Goal: Task Accomplishment & Management: Manage account settings

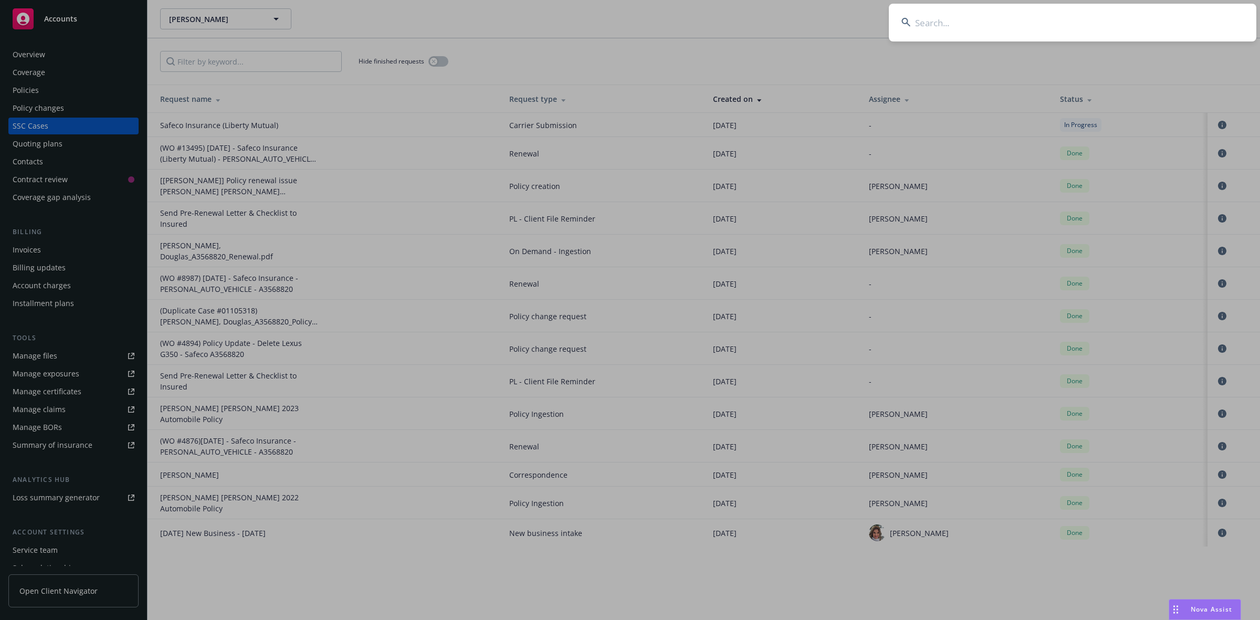
click at [1035, 31] on input at bounding box center [1072, 23] width 367 height 38
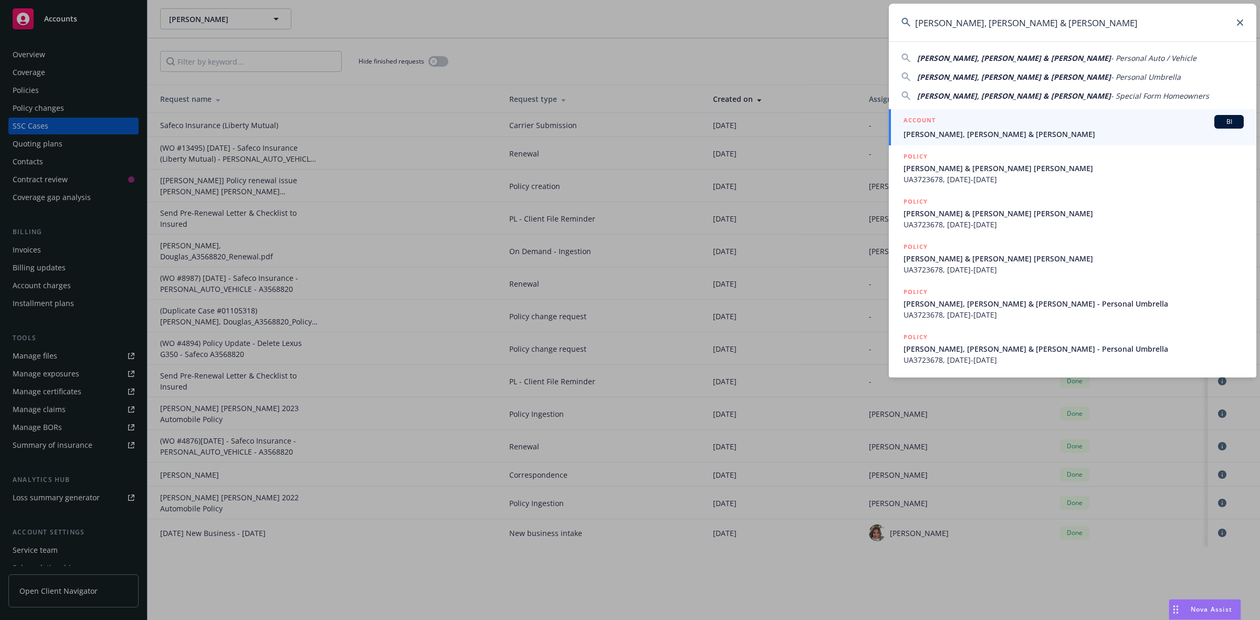
type input "[PERSON_NAME], [PERSON_NAME] & [PERSON_NAME]"
click at [956, 128] on div "ACCOUNT BI" at bounding box center [1073, 122] width 340 height 14
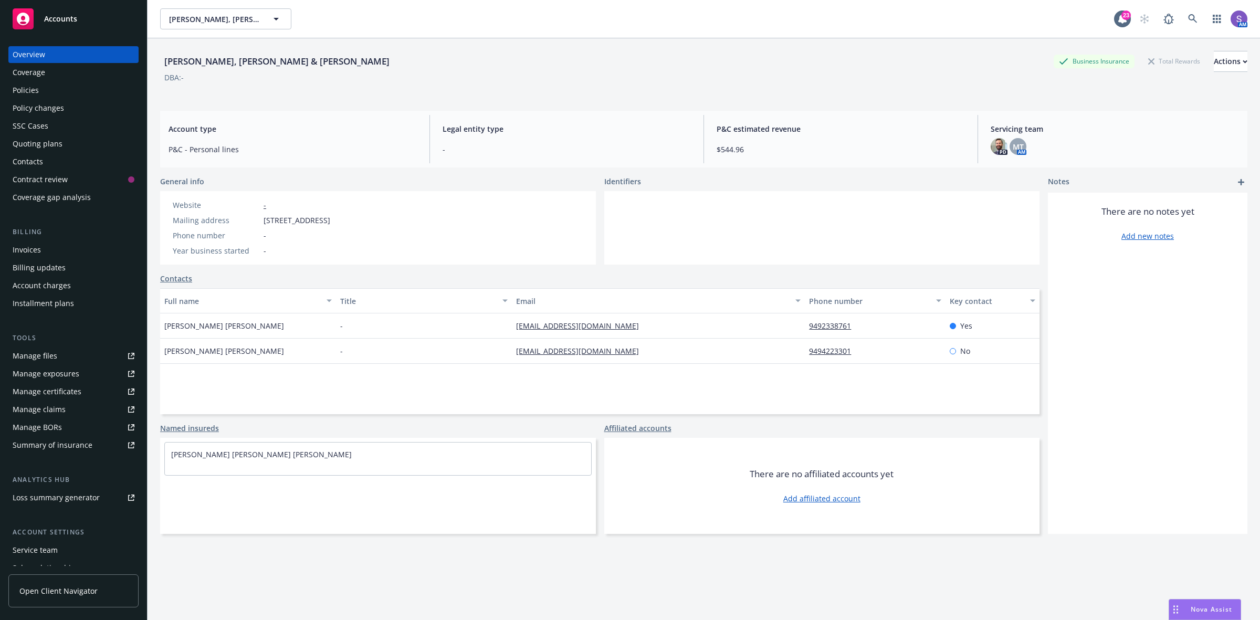
click at [38, 93] on div "Policies" at bounding box center [26, 90] width 26 height 17
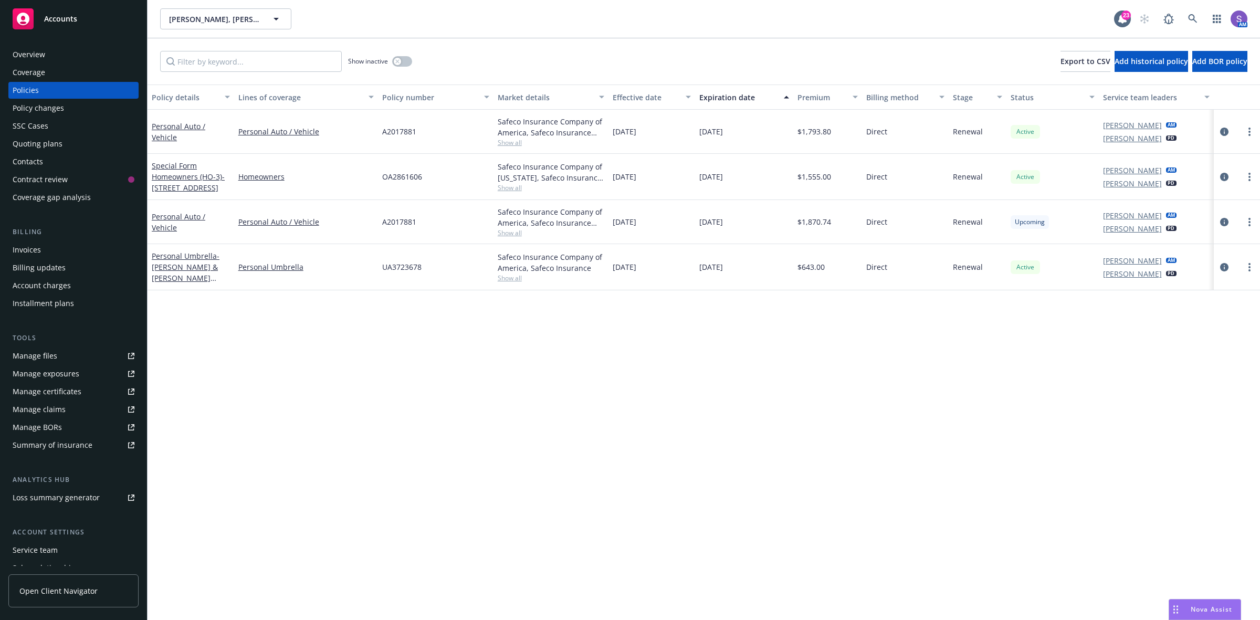
drag, startPoint x: 251, startPoint y: 452, endPoint x: 243, endPoint y: 429, distance: 24.4
click at [250, 452] on div "Policy details Lines of coverage Policy number Market details Effective date Ex…" at bounding box center [703, 352] width 1112 height 535
click at [1222, 223] on icon "circleInformation" at bounding box center [1224, 222] width 8 height 8
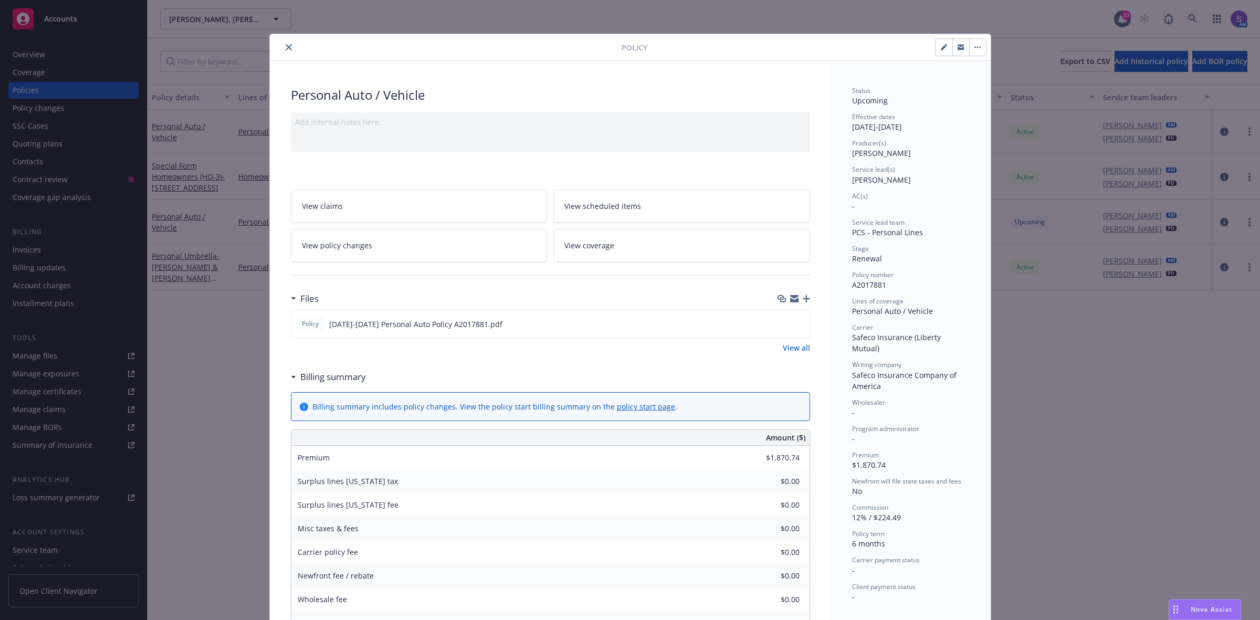
scroll to position [66, 0]
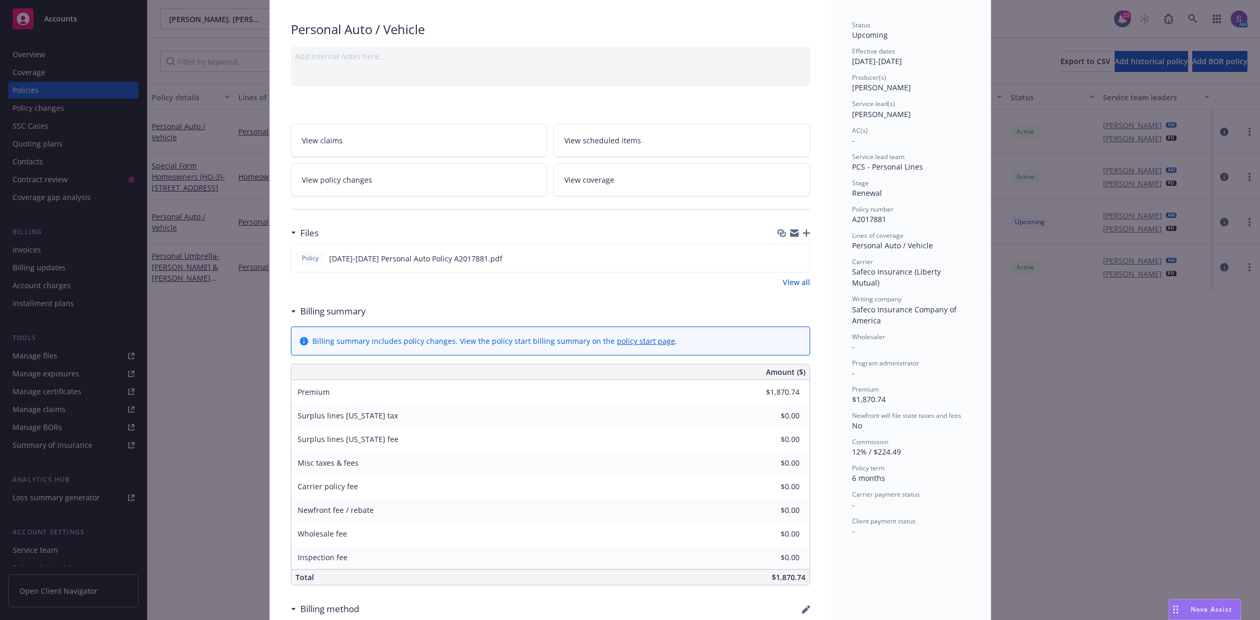
click at [303, 293] on div "Files Policy [DATE]-[DATE] Personal Auto Policy A2017881.pdf View all" at bounding box center [550, 261] width 519 height 78
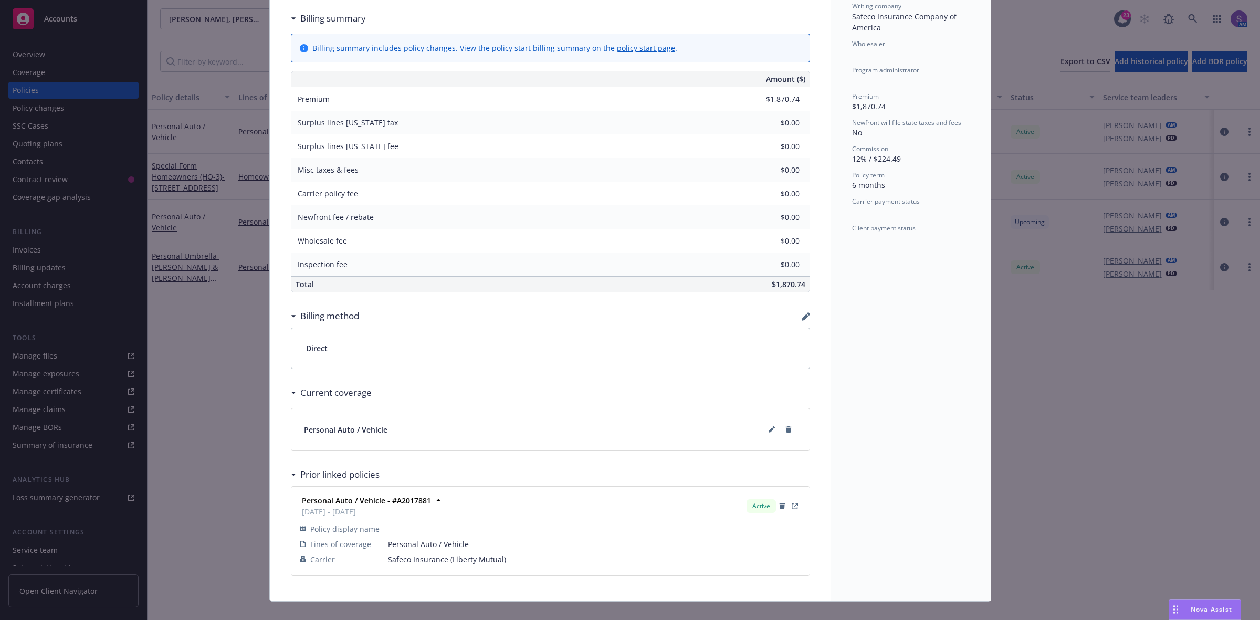
scroll to position [376, 0]
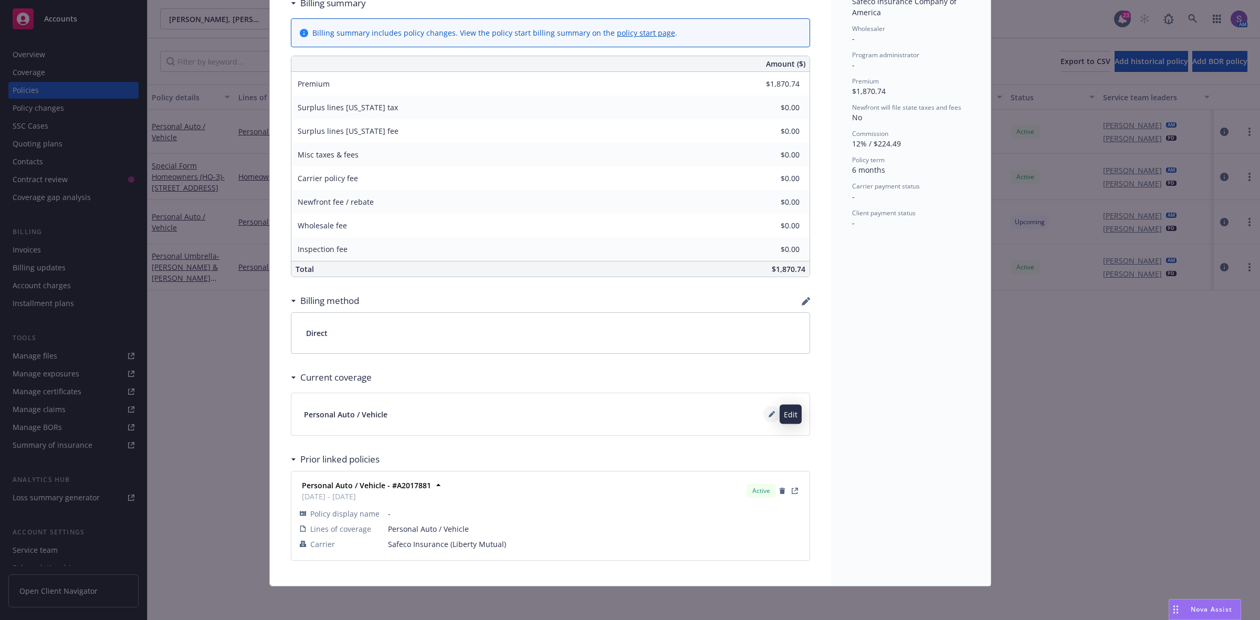
click at [768, 416] on icon at bounding box center [771, 414] width 6 height 6
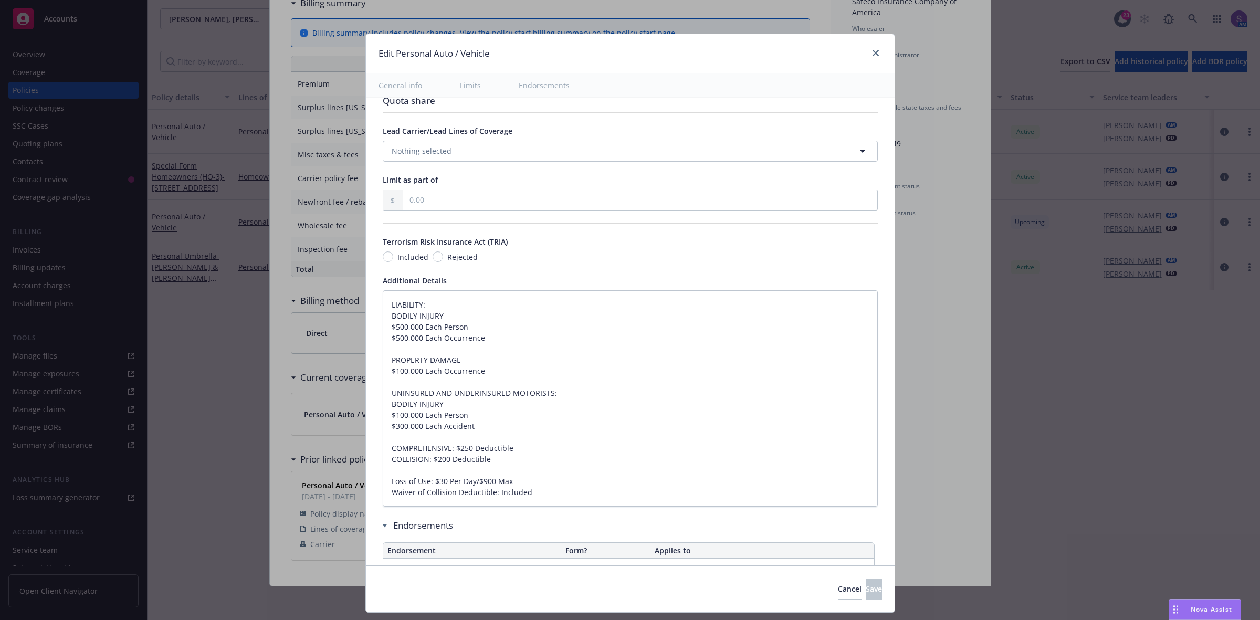
type textarea "x"
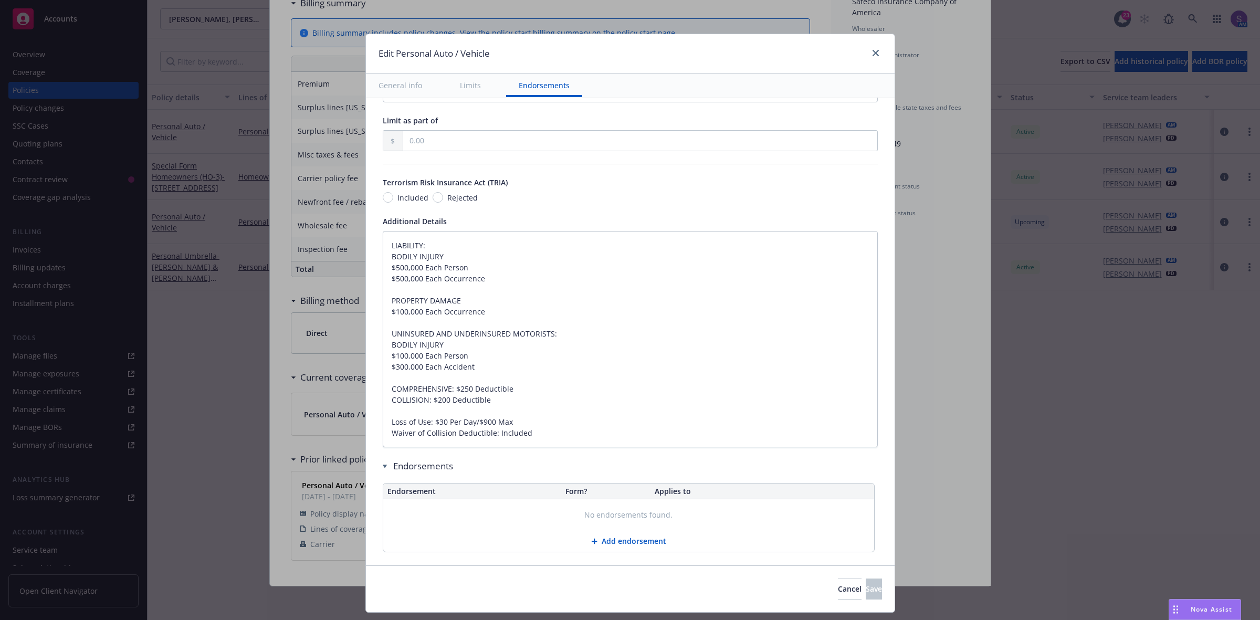
scroll to position [609, 0]
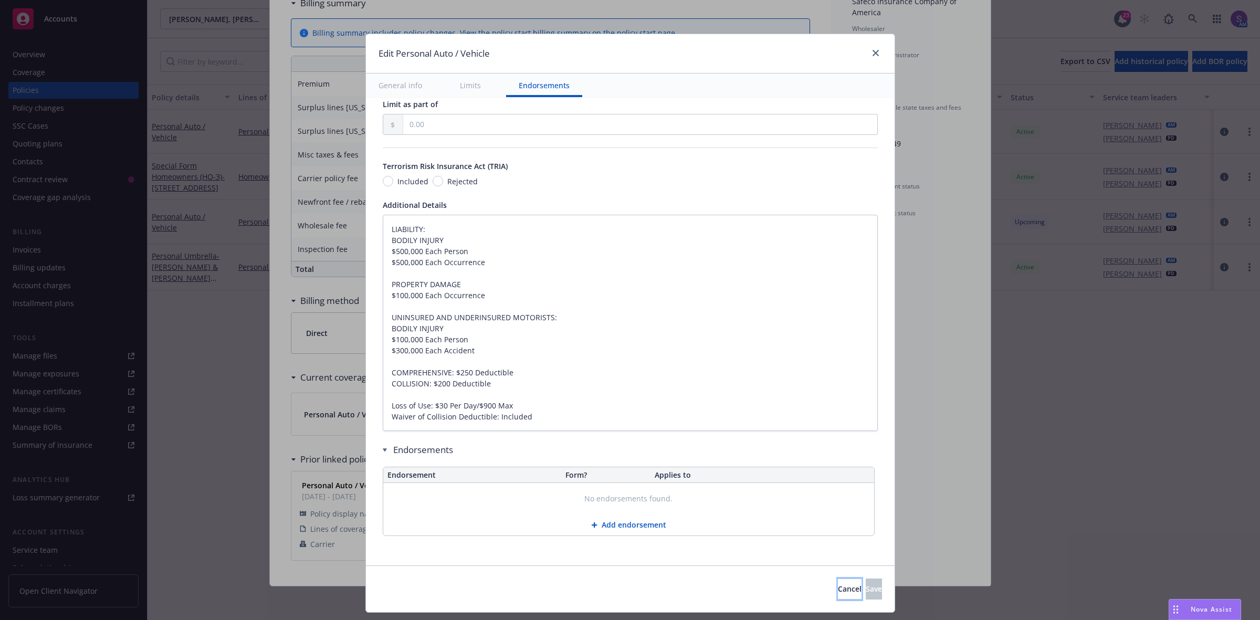
click at [838, 598] on button "Cancel" at bounding box center [850, 588] width 24 height 21
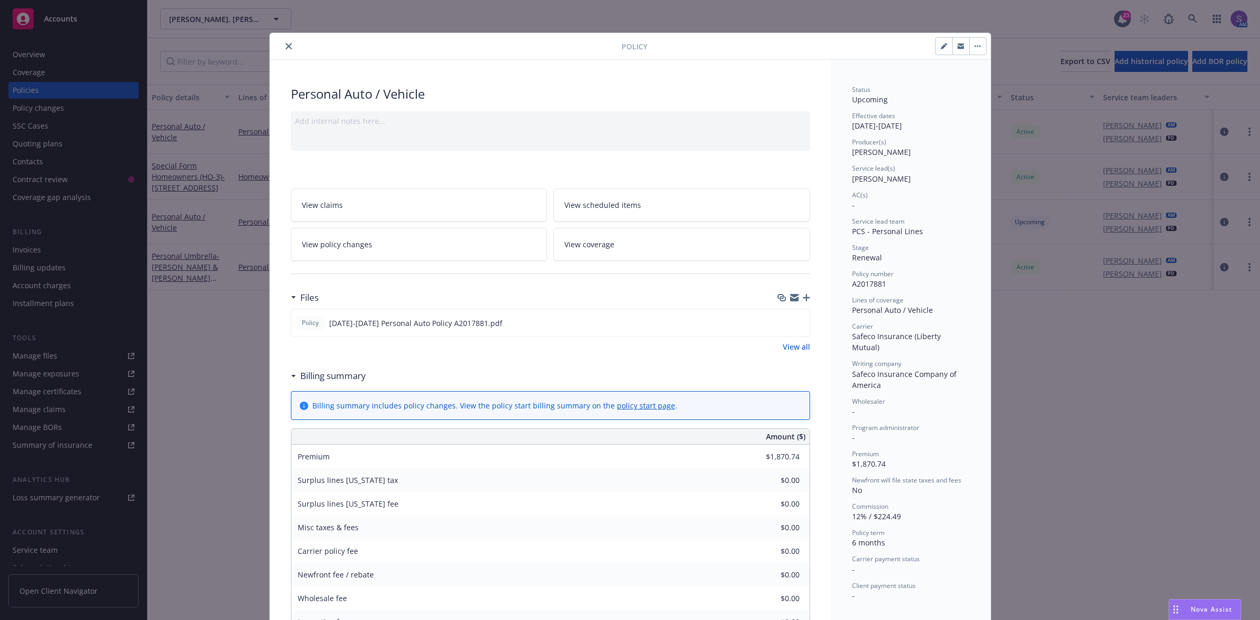
scroll to position [0, 0]
click at [586, 201] on span "View scheduled items" at bounding box center [602, 206] width 77 height 11
click at [612, 199] on link "View scheduled items" at bounding box center [681, 205] width 257 height 33
click at [286, 50] on icon "close" at bounding box center [289, 47] width 6 height 6
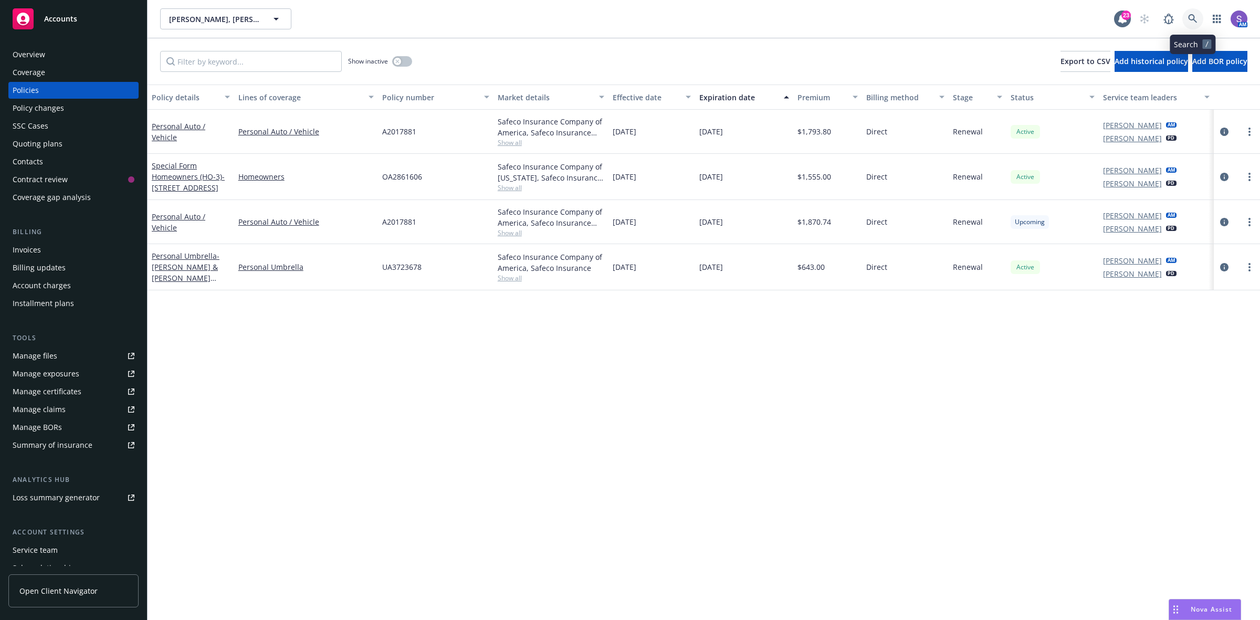
click at [1194, 16] on icon at bounding box center [1192, 18] width 9 height 9
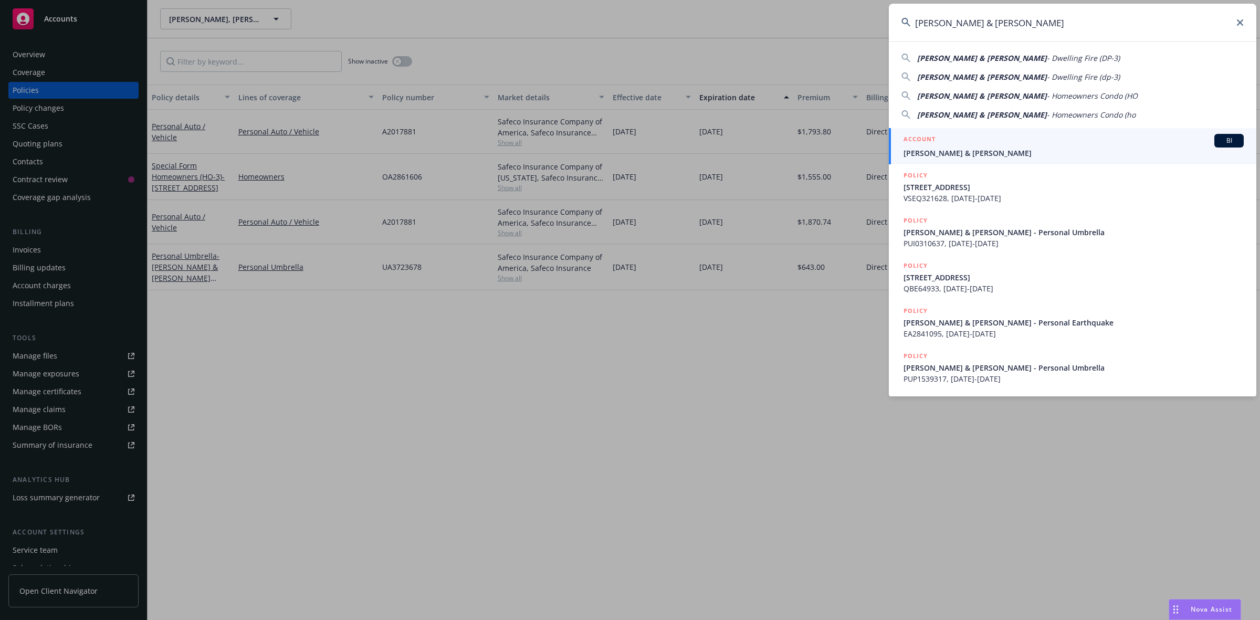
type input "[PERSON_NAME] & [PERSON_NAME]"
drag, startPoint x: 938, startPoint y: 143, endPoint x: 917, endPoint y: 135, distance: 22.4
click at [938, 143] on div "ACCOUNT BI" at bounding box center [1073, 141] width 340 height 14
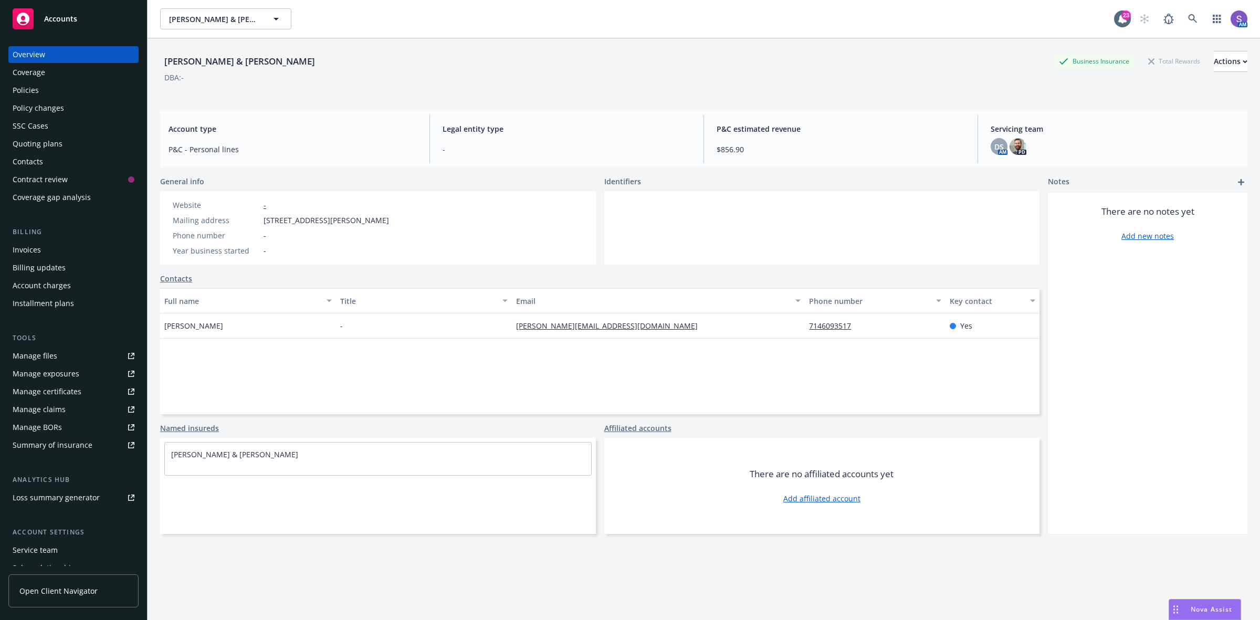
click at [42, 89] on div "Policies" at bounding box center [74, 90] width 122 height 17
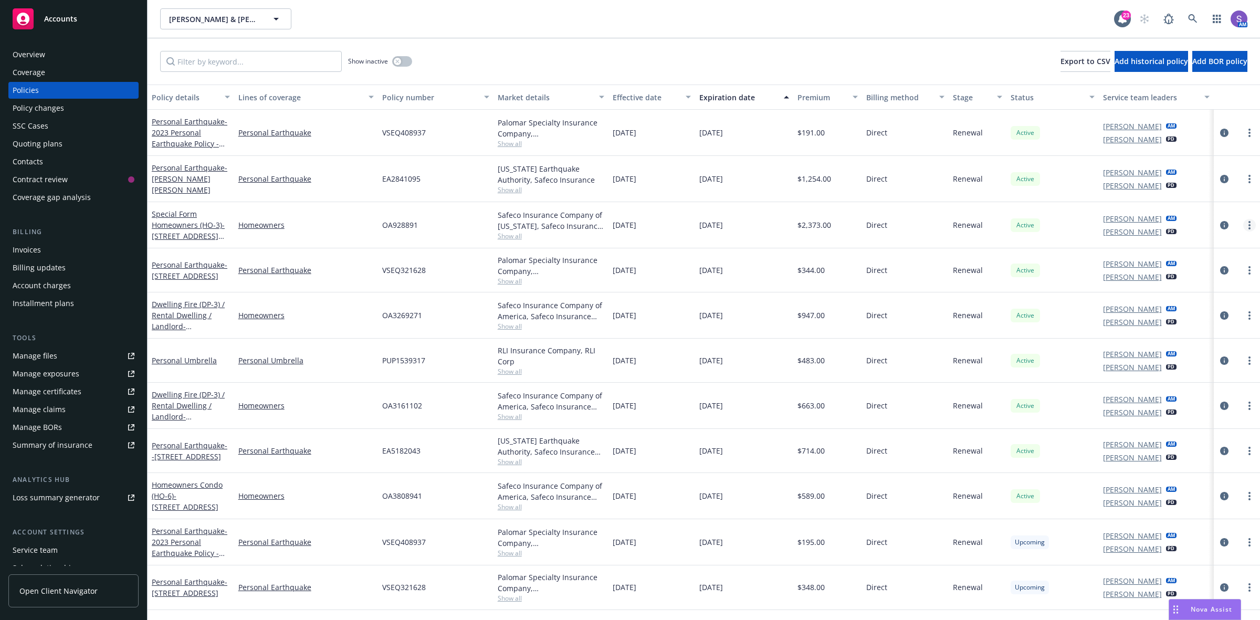
click at [1250, 225] on circle "more" at bounding box center [1249, 225] width 2 height 2
click at [1185, 269] on link "Renew with incumbent" at bounding box center [1193, 267] width 123 height 21
select select "12"
select select "CA"
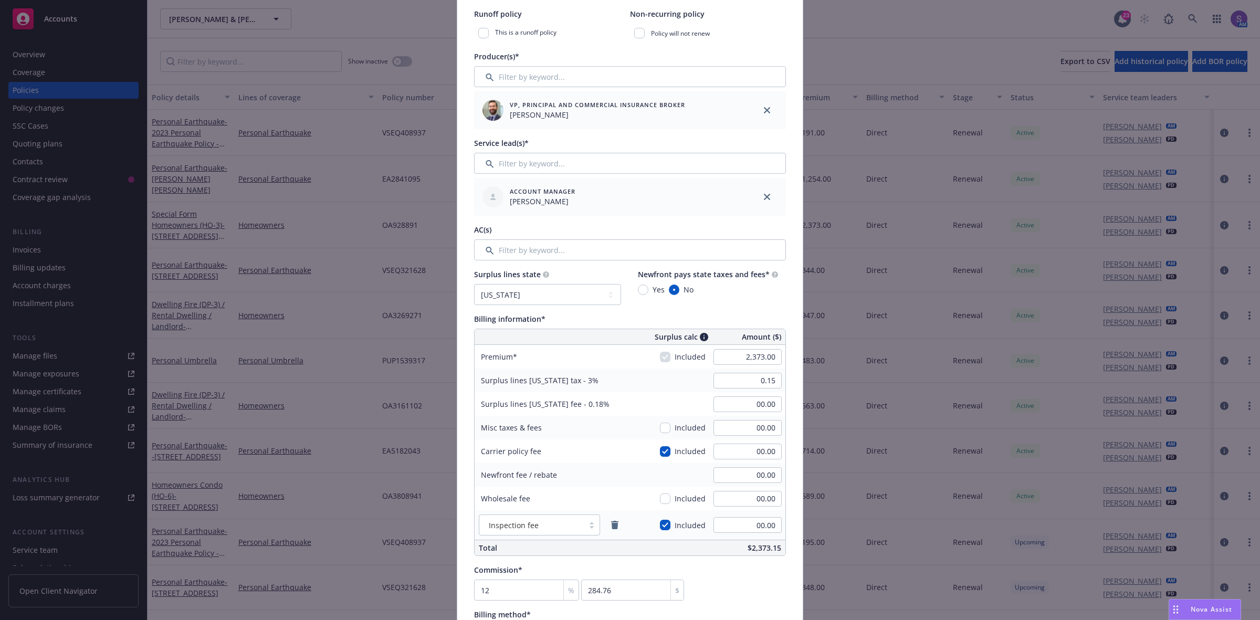
scroll to position [328, 0]
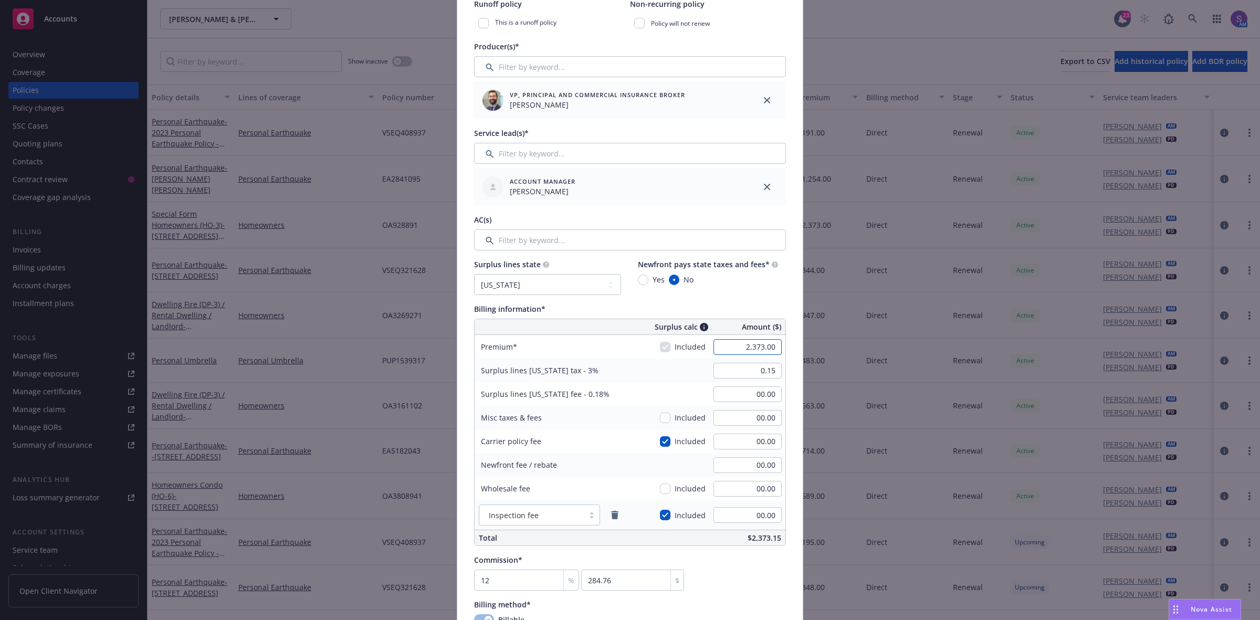
click at [738, 349] on input "2,373.00" at bounding box center [747, 347] width 68 height 16
paste input "813"
type input "2,813.00"
type input "84.39"
type input "5.06"
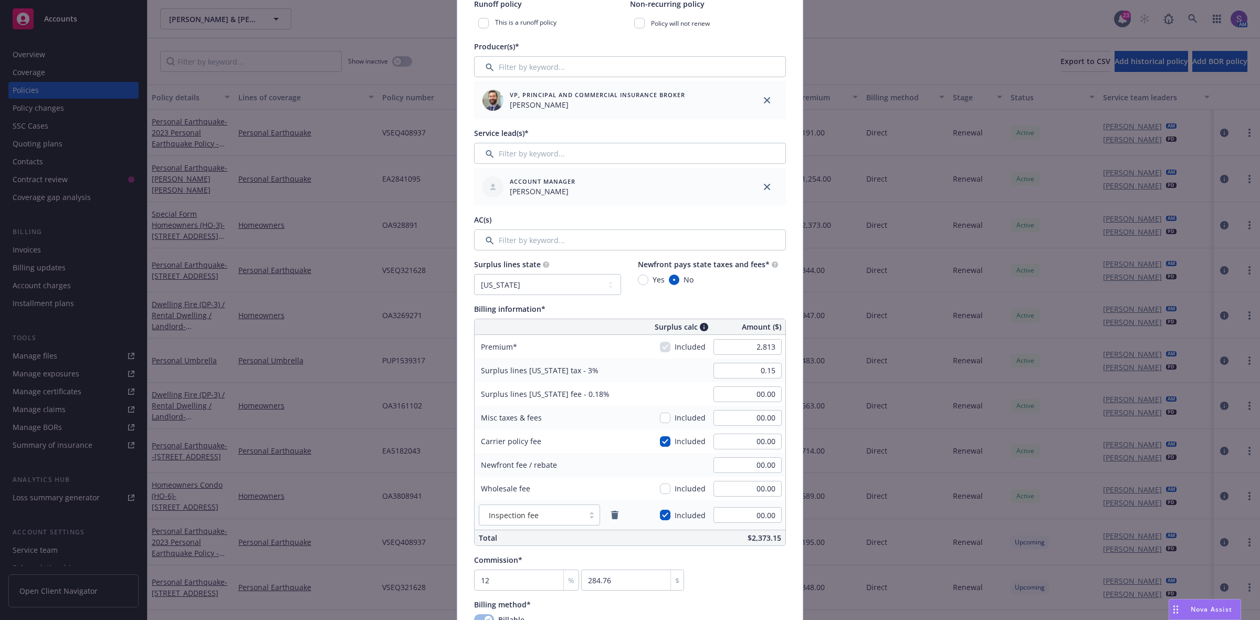
type input "337.56"
click at [755, 566] on div "Commission* 12 % 337.56 $" at bounding box center [630, 572] width 312 height 36
click at [759, 371] on input "84.39" at bounding box center [747, 371] width 68 height 16
type input "00.00"
click at [762, 393] on input "5.06" at bounding box center [747, 394] width 68 height 16
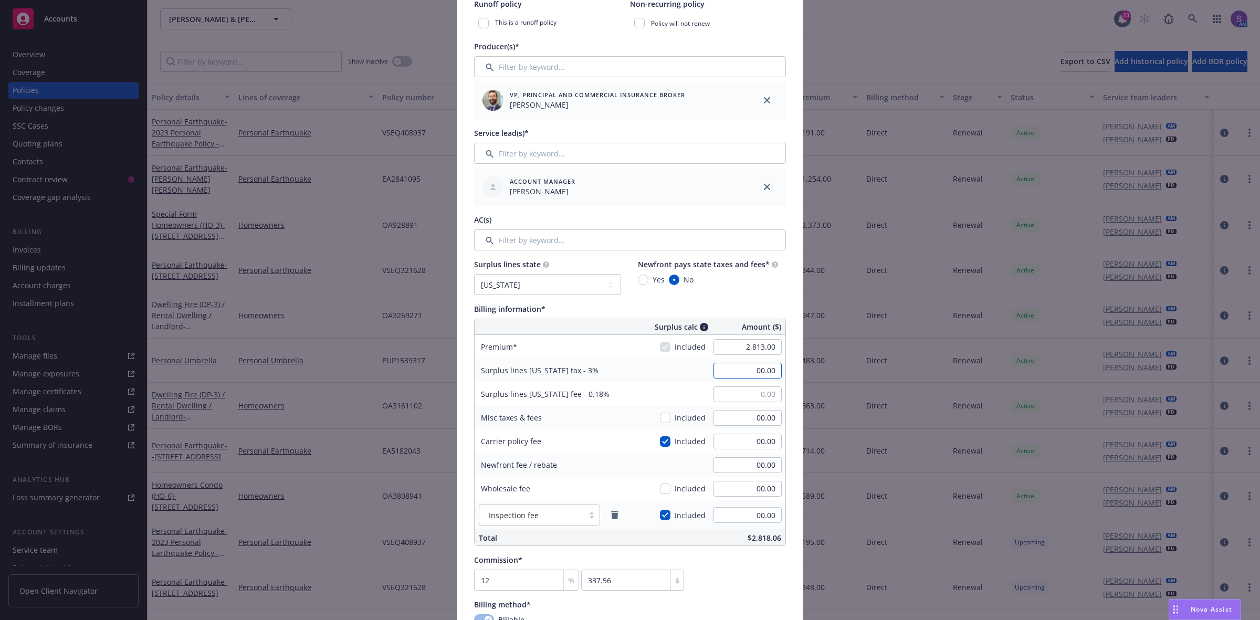
type input "00.00"
click at [759, 370] on input "00.00" at bounding box center [747, 371] width 68 height 16
type input "0.15"
click at [752, 573] on div "Commission* 12 % 337.56 $" at bounding box center [630, 572] width 312 height 36
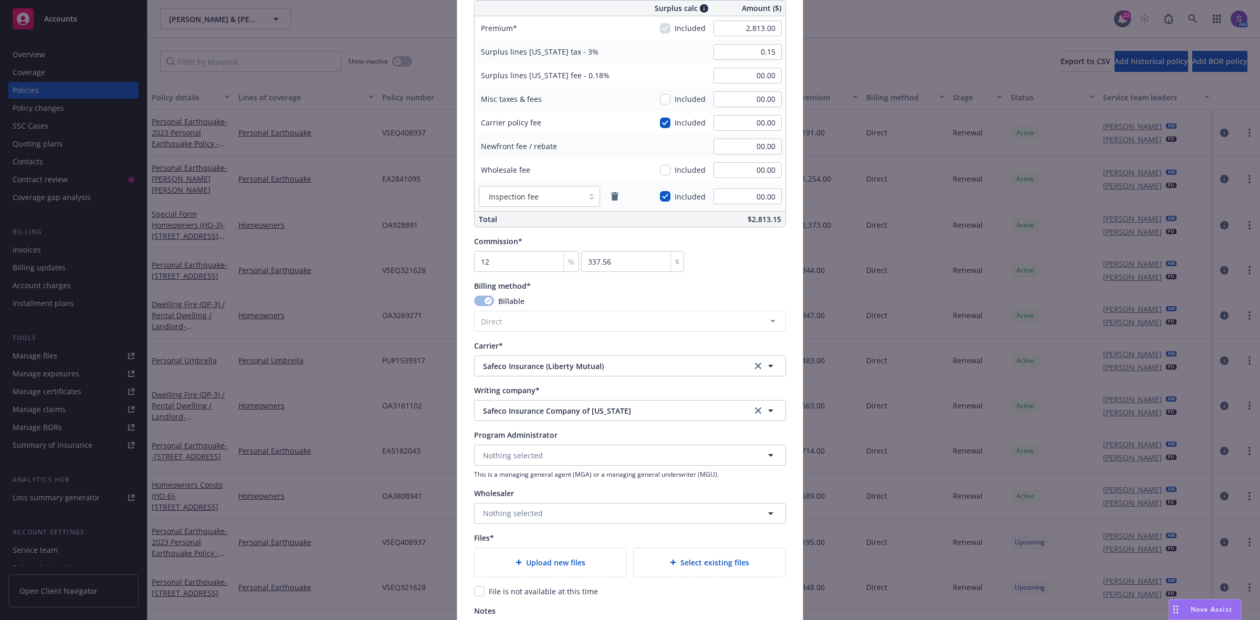
scroll to position [656, 0]
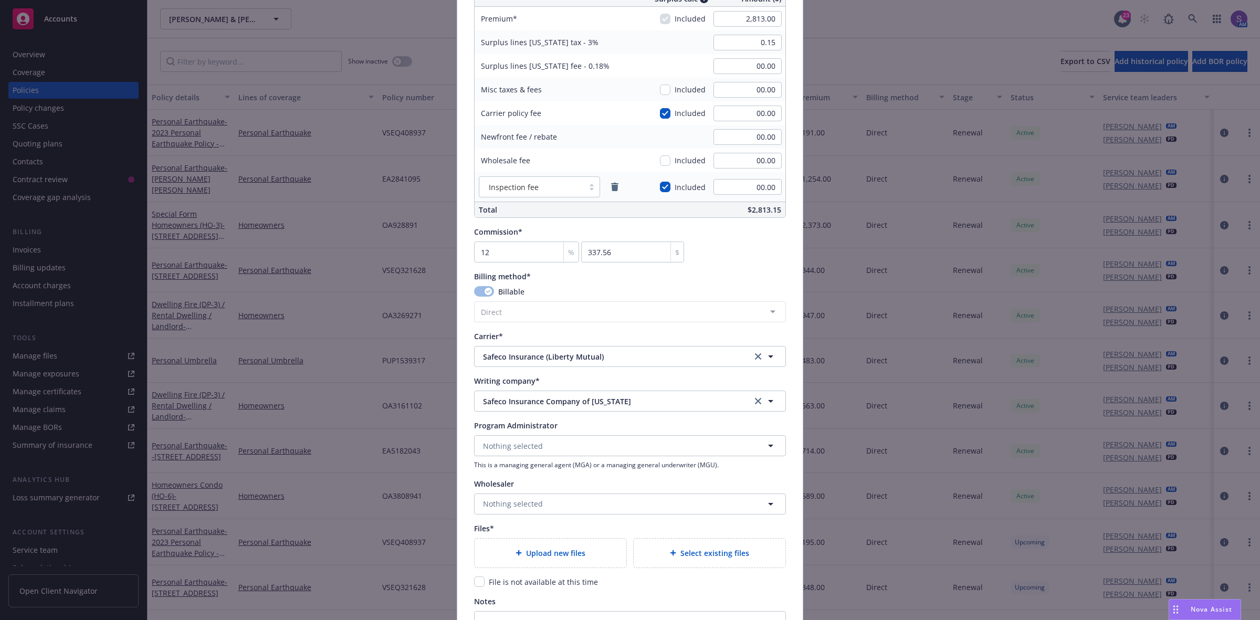
click at [552, 560] on div "Upload new files" at bounding box center [551, 553] width 152 height 29
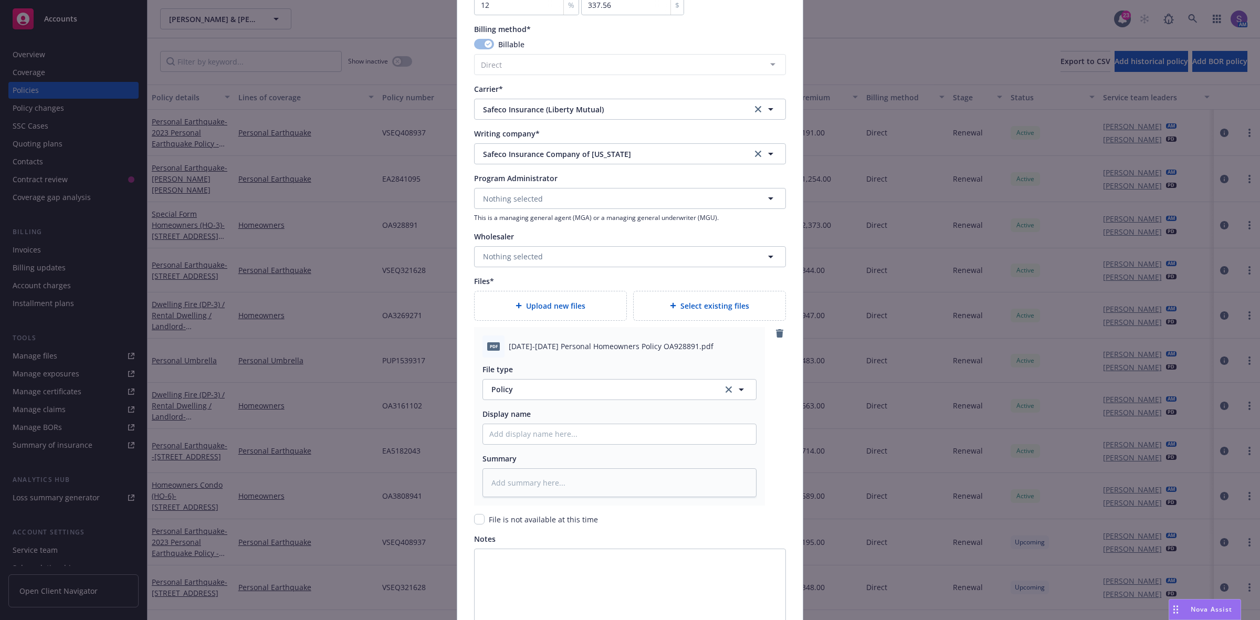
scroll to position [984, 0]
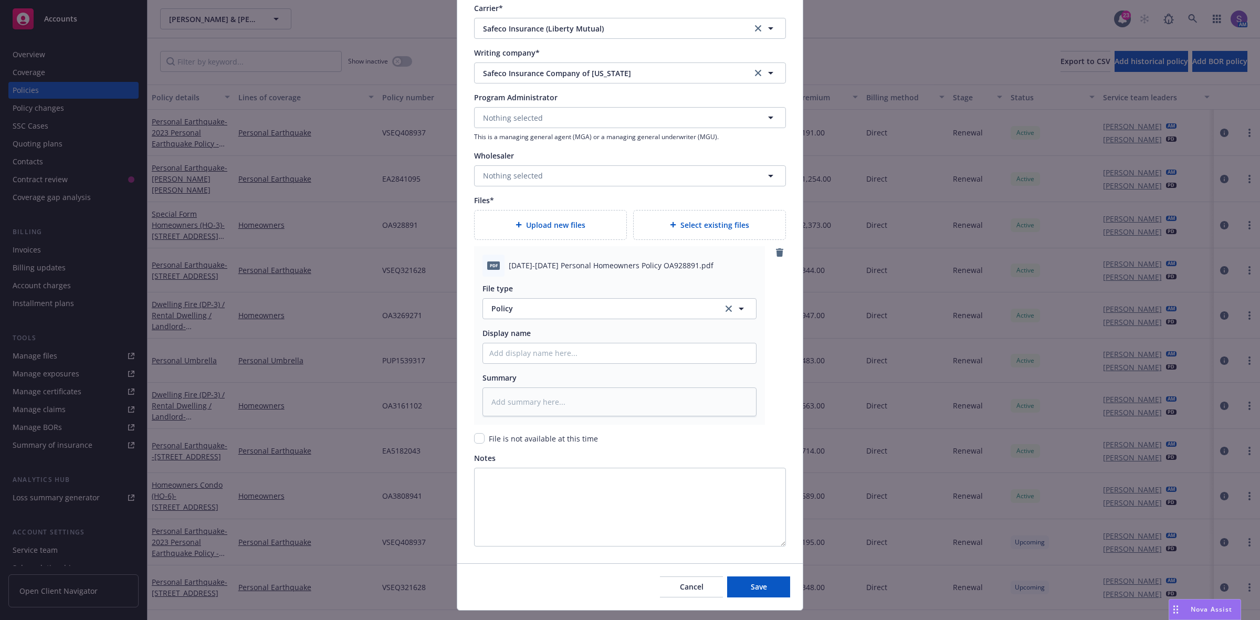
click at [562, 268] on span "[DATE]-[DATE] Personal Homeowners Policy OA928891.pdf" at bounding box center [611, 265] width 205 height 11
copy span "[DATE]-[DATE] Personal Homeowners Policy OA928891.pdf"
click at [556, 354] on input "Policy display name" at bounding box center [619, 353] width 273 height 20
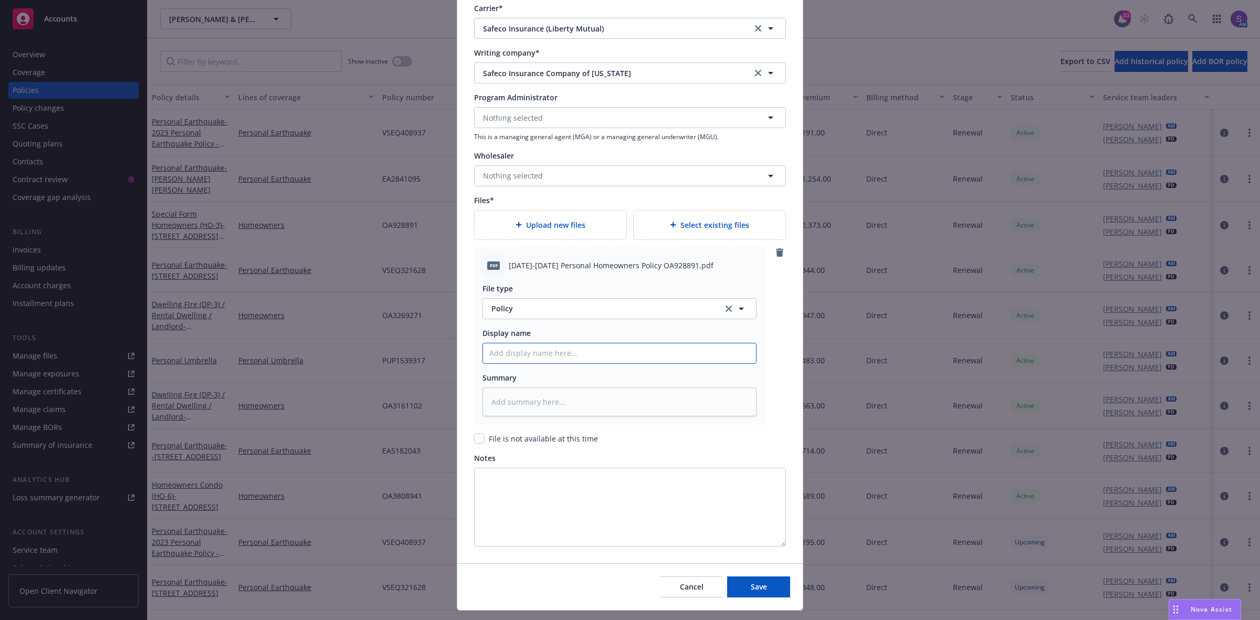
paste input "[DATE]-[DATE] Personal Homeowners Policy OA928891.pdf"
type textarea "x"
type input "[DATE]-[DATE] Personal Homeowners Policy OA928891.pdf"
type textarea "x"
type input "[DATE]-[DATE] Personal Homeowners Policy OA928891.p"
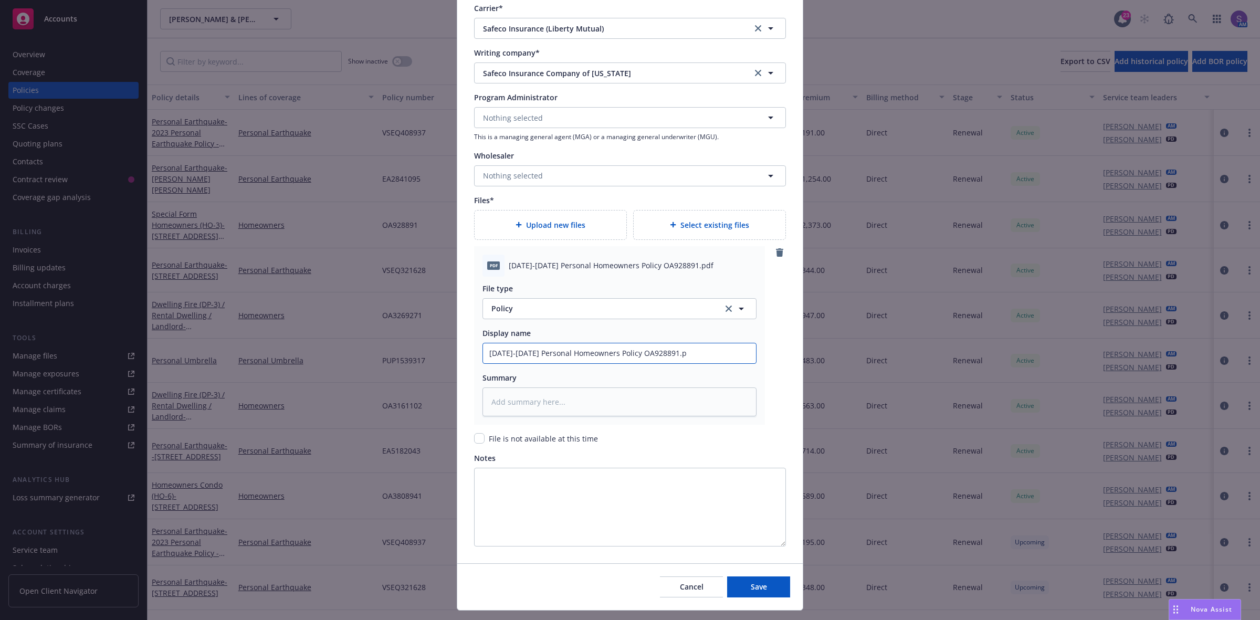
type textarea "x"
type input "[DATE]-[DATE] Personal Homeowners Policy OA928891."
type textarea "x"
type input "[DATE]-[DATE] Personal Homeowners Policy OA928891"
click at [778, 588] on button "Save" at bounding box center [758, 586] width 63 height 21
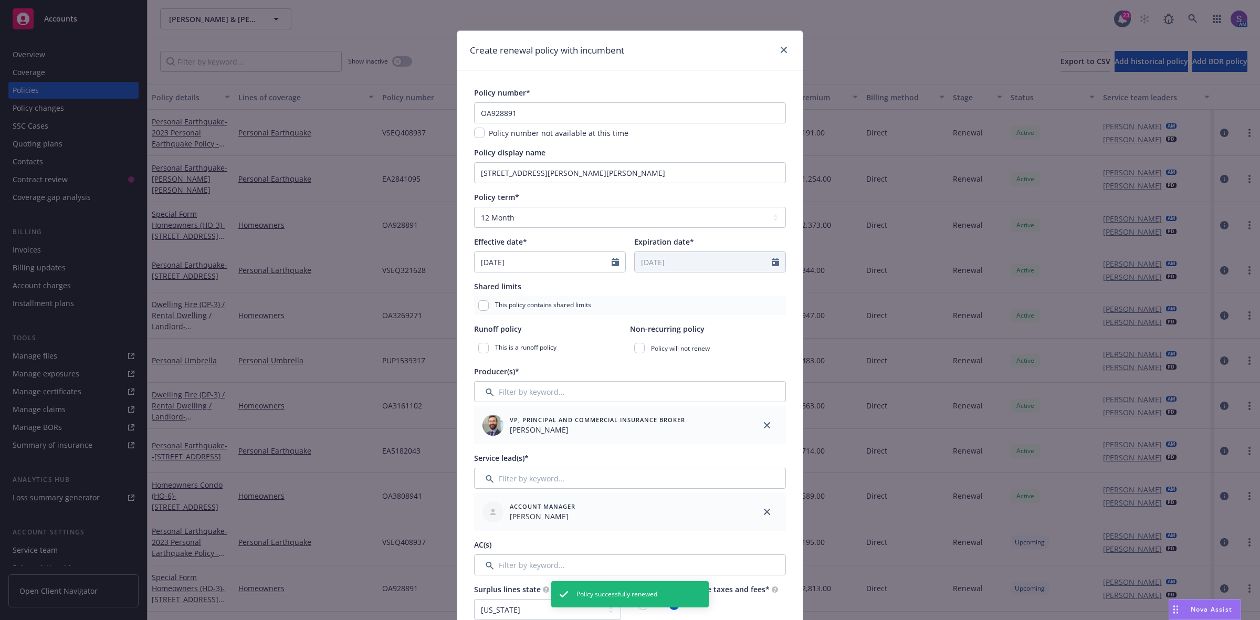
scroll to position [0, 0]
type textarea "x"
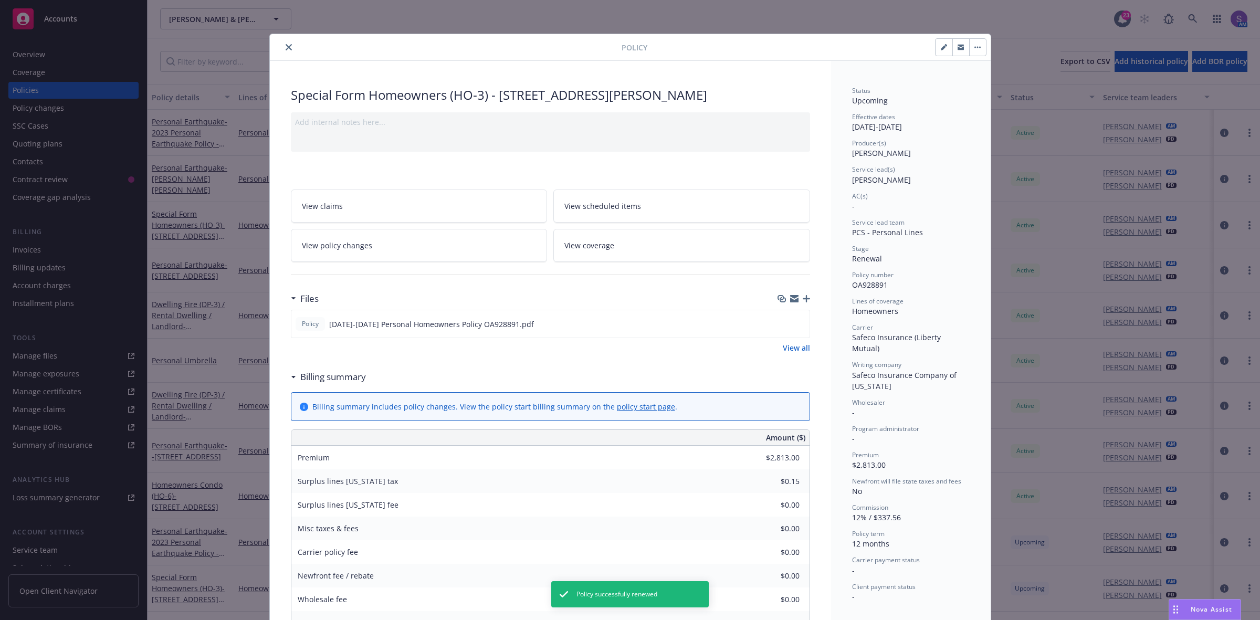
click at [289, 42] on div at bounding box center [447, 47] width 347 height 13
click at [282, 44] on button "close" at bounding box center [288, 47] width 13 height 13
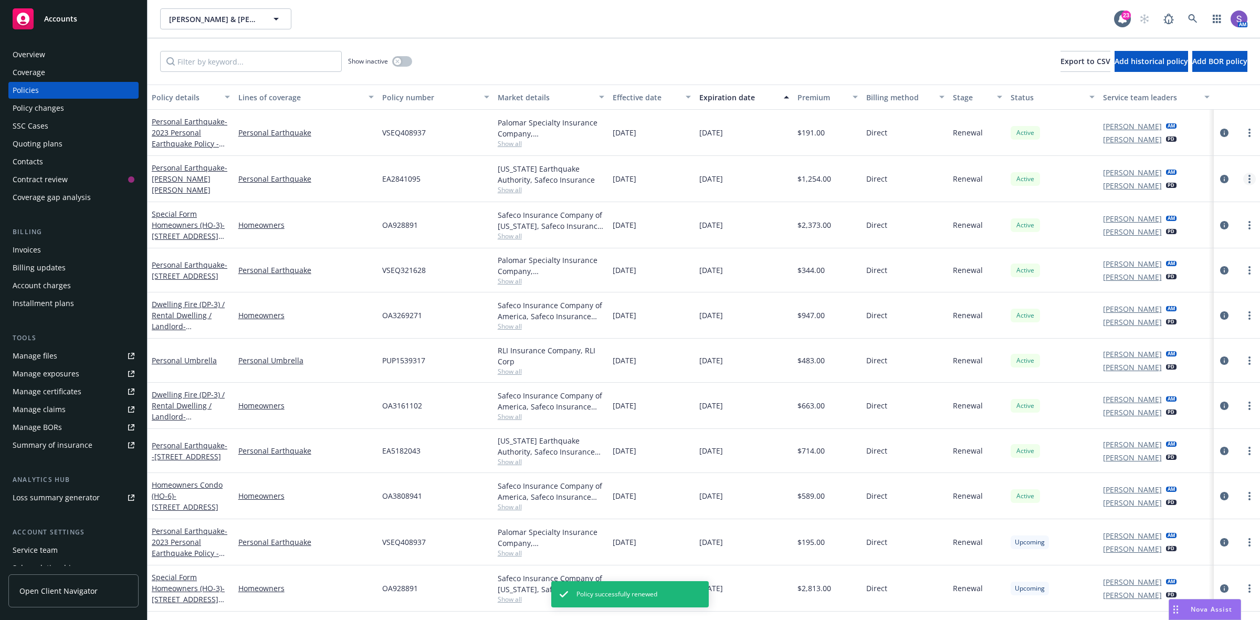
click at [1243, 184] on link "more" at bounding box center [1249, 179] width 13 height 13
click at [1193, 217] on link "Renew with incumbent" at bounding box center [1183, 221] width 123 height 21
select select "12"
select select "CA"
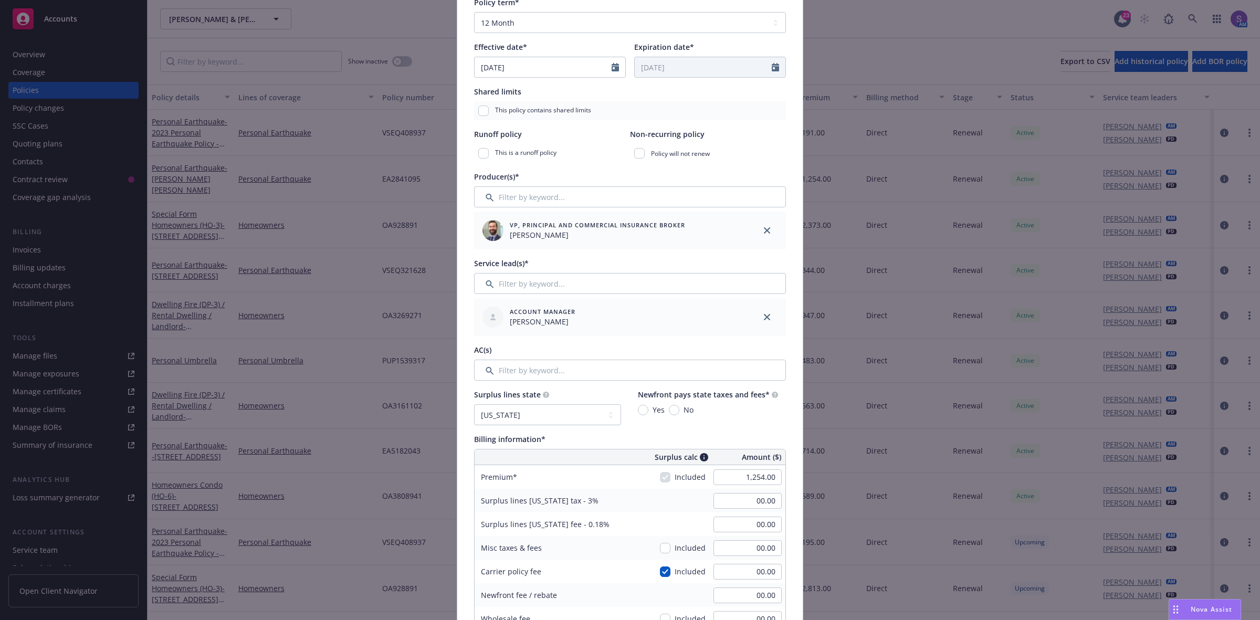
scroll to position [262, 0]
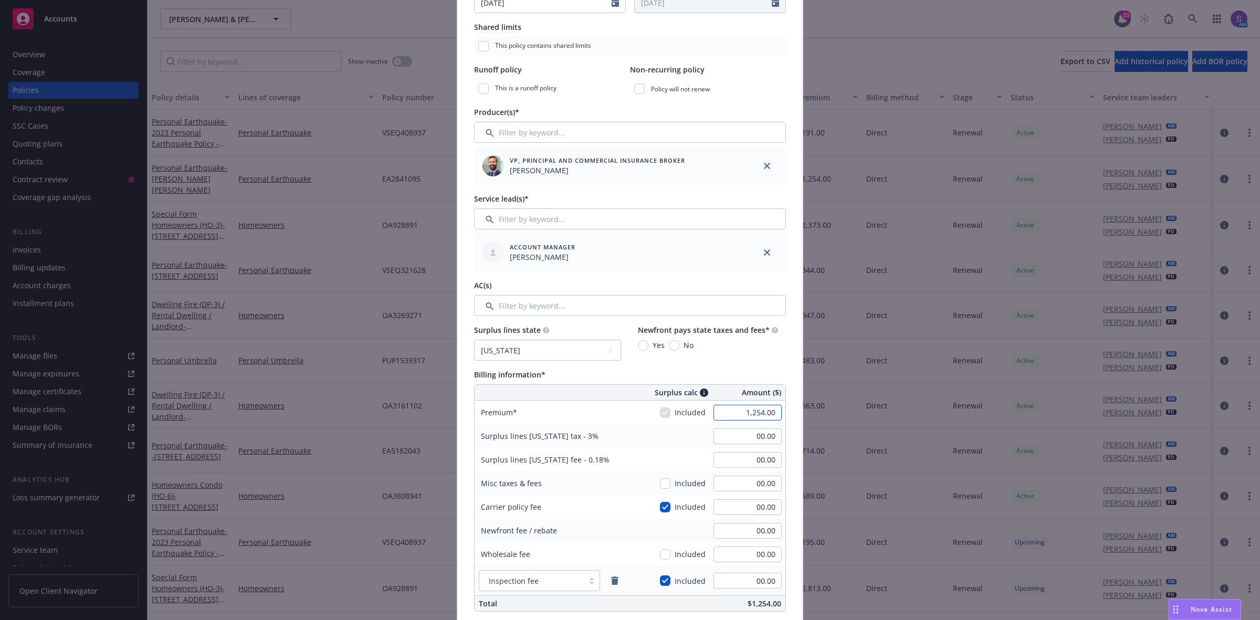
click at [752, 419] on input "1,254.00" at bounding box center [747, 413] width 68 height 16
type input "1,495.00"
type input "44.85"
type input "2.69"
type input "149.5"
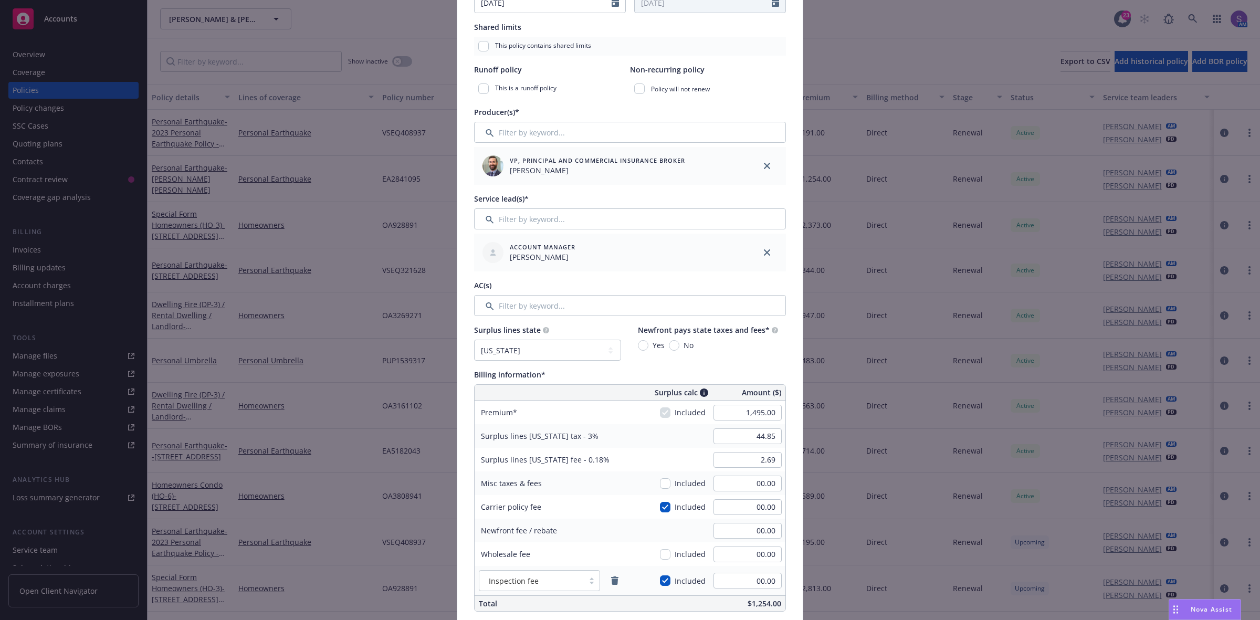
click at [782, 441] on div "Policy number* EA2841095 Policy number not available at this time Policy displa…" at bounding box center [629, 455] width 345 height 1289
click at [771, 439] on input "44.85" at bounding box center [747, 436] width 68 height 16
type input "00.00"
click at [758, 468] on input "2.69" at bounding box center [747, 460] width 68 height 16
type input "00.00"
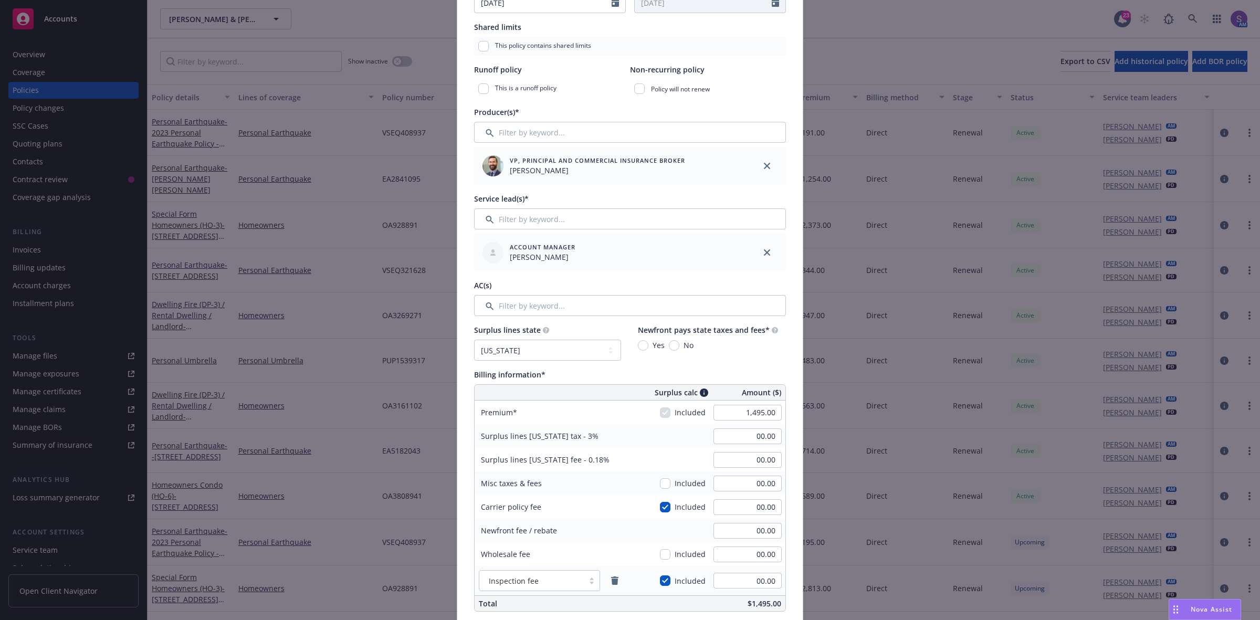
click at [781, 500] on div "Policy number* EA2841095 Policy number not available at this time Policy displa…" at bounding box center [629, 455] width 345 height 1289
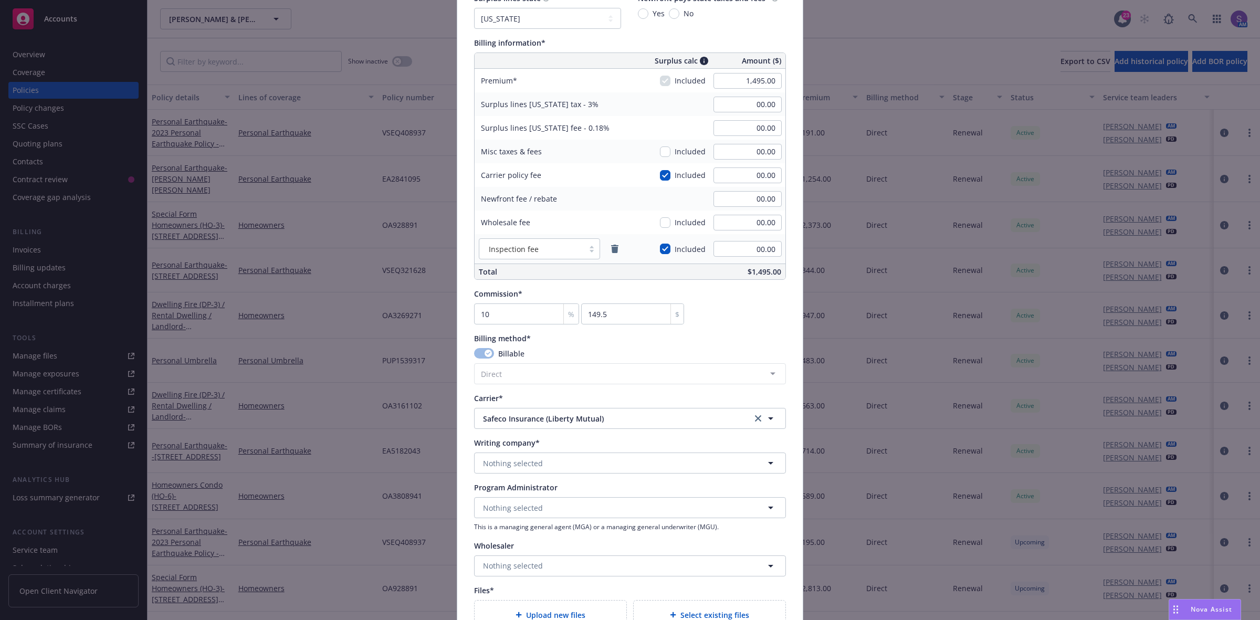
scroll to position [656, 0]
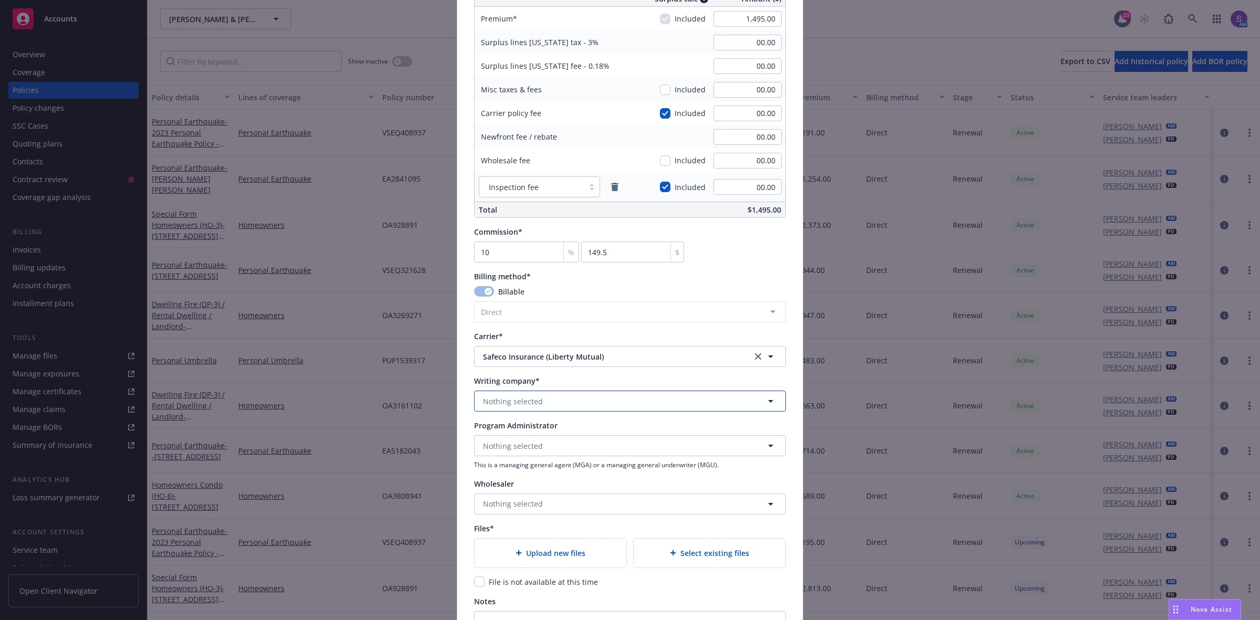
click at [539, 402] on button "Nothing selected" at bounding box center [630, 401] width 312 height 21
click at [500, 396] on span "Nothing selected" at bounding box center [513, 401] width 60 height 11
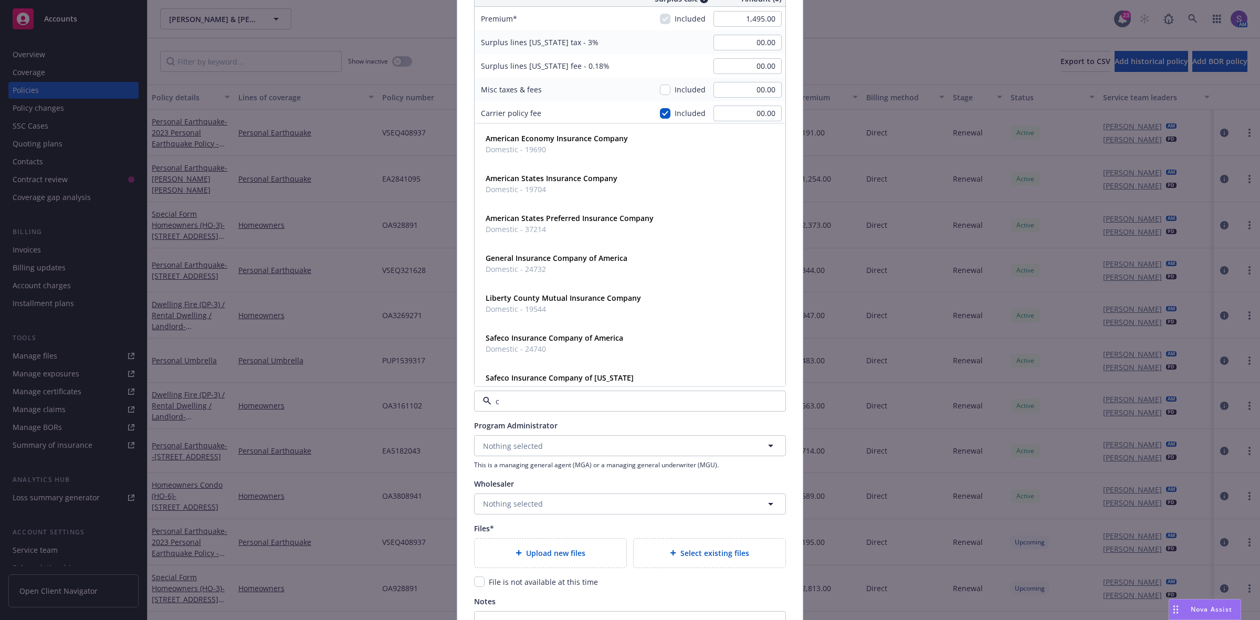
type input "ca"
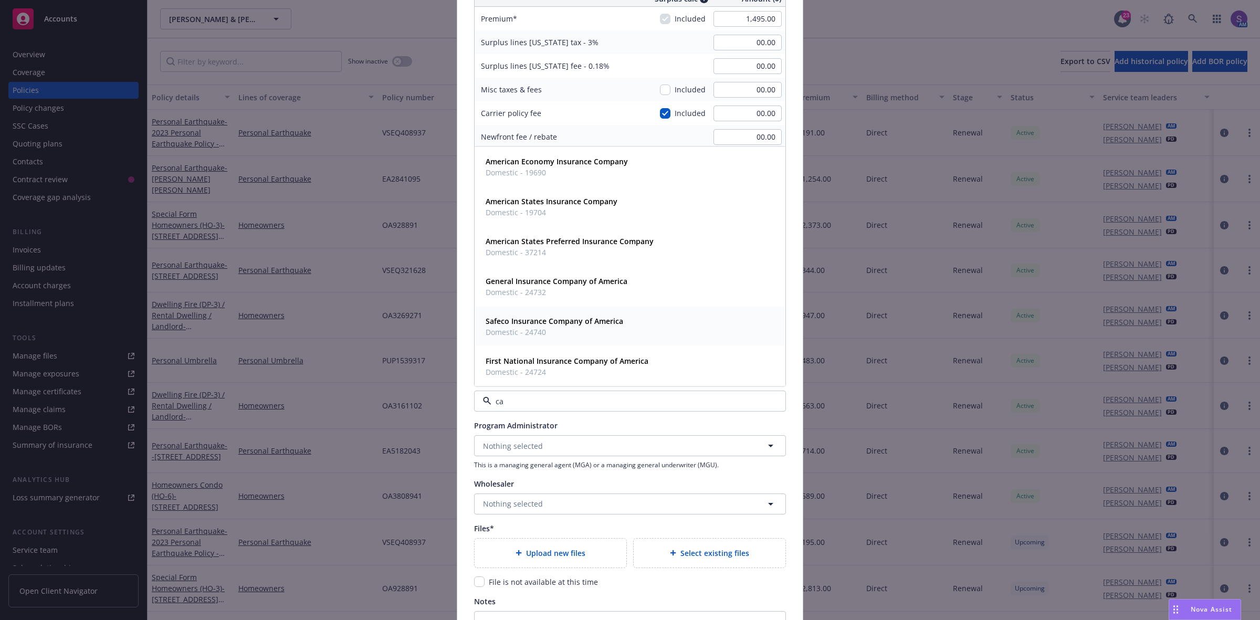
click at [520, 324] on strong "Safeco Insurance Company of America" at bounding box center [555, 321] width 138 height 10
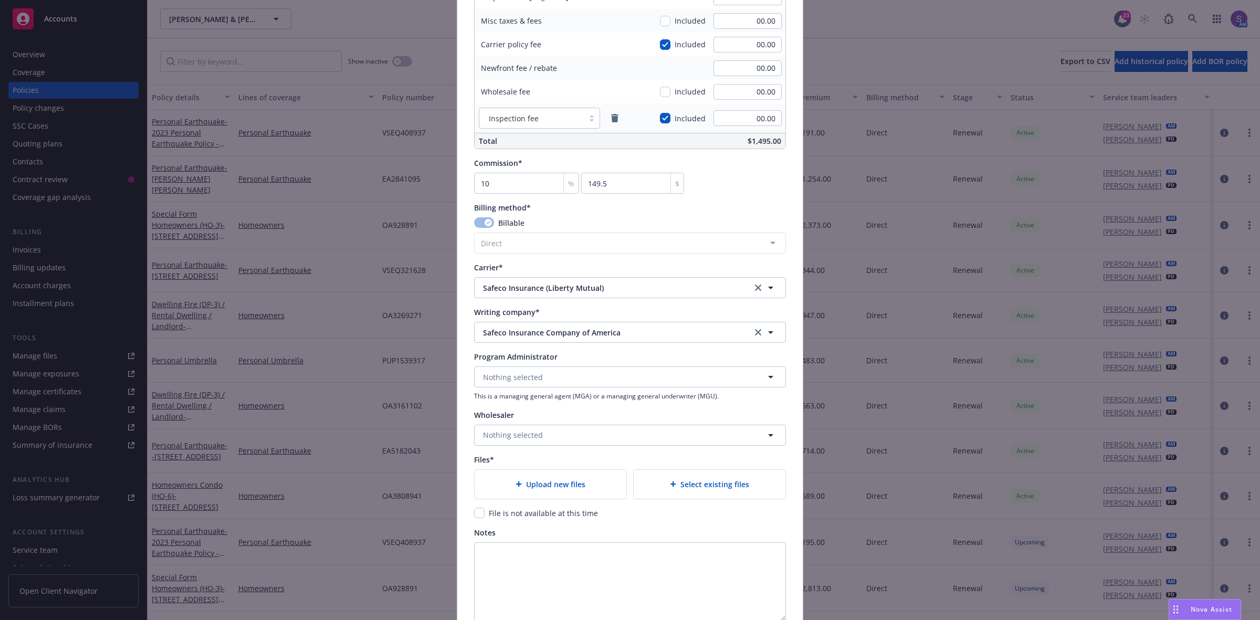
scroll to position [787, 0]
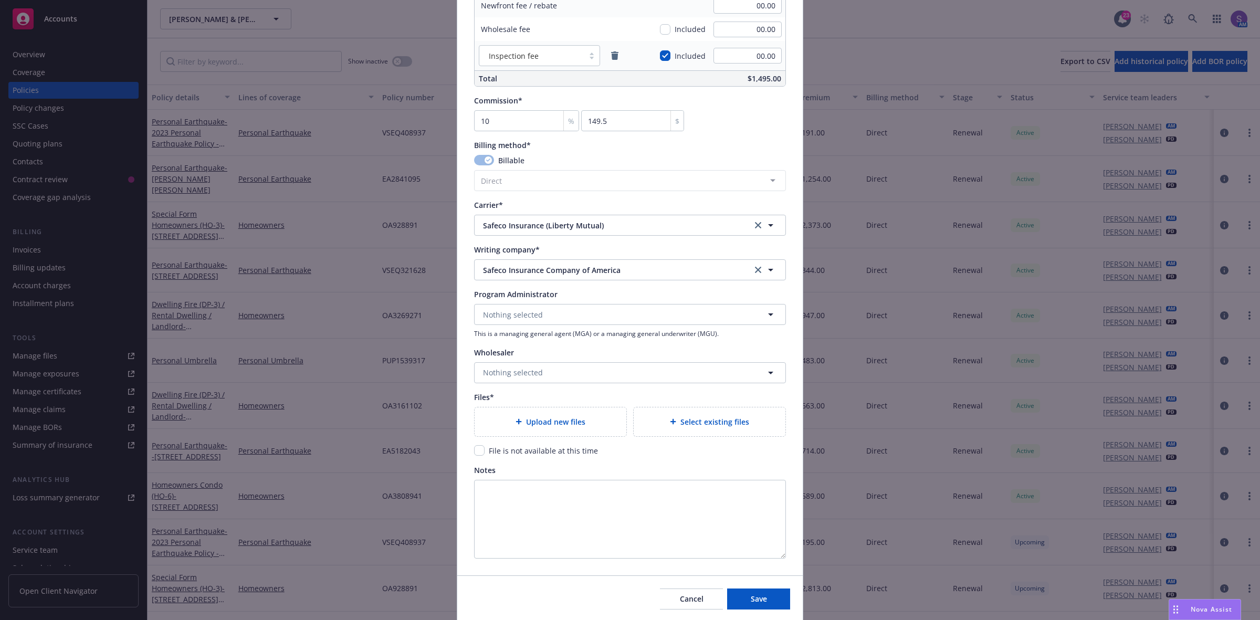
click at [525, 414] on div "Upload new files" at bounding box center [551, 421] width 152 height 29
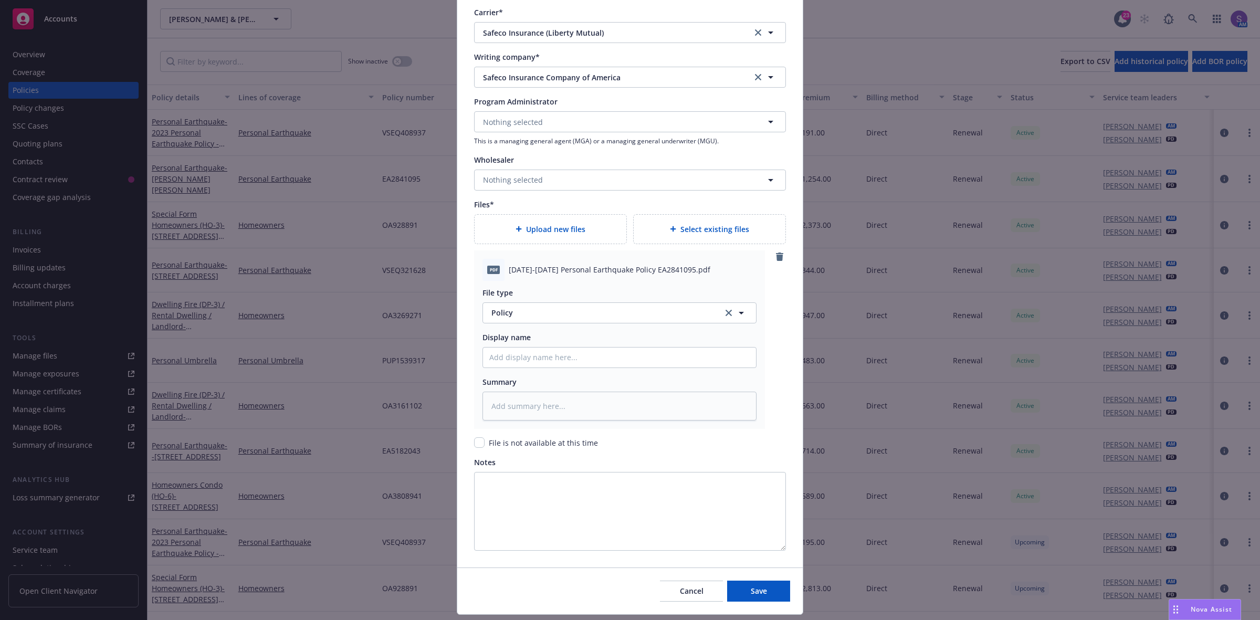
scroll to position [984, 0]
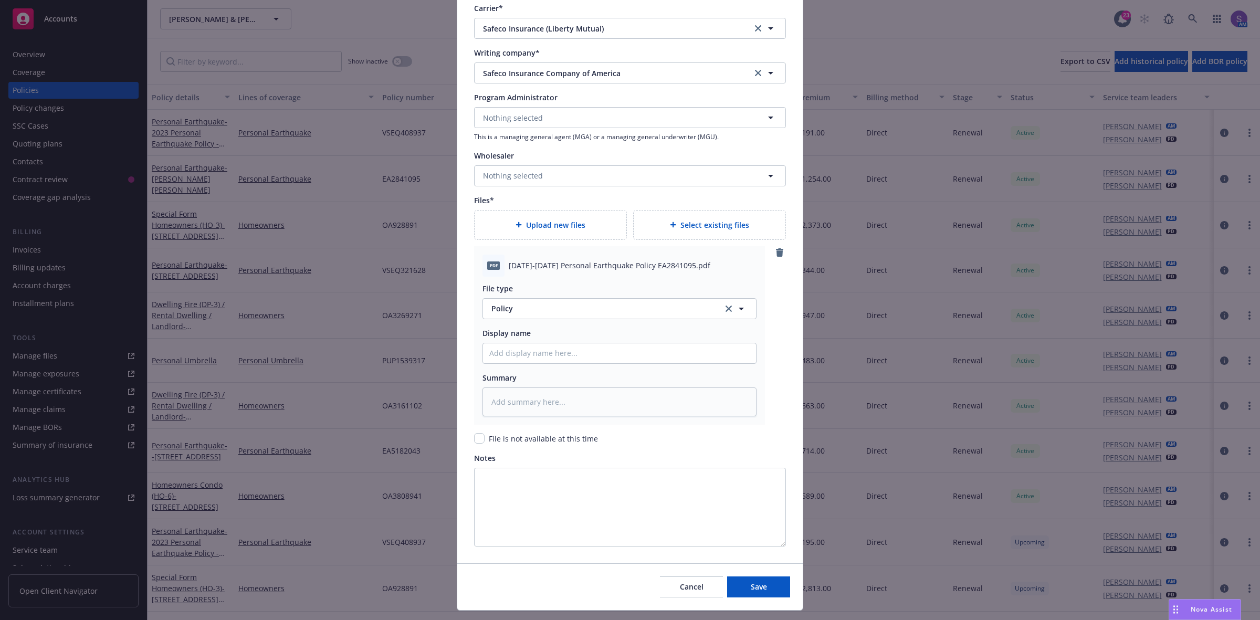
click at [559, 258] on div "pdf [DATE]-[DATE] Personal Earthquake Policy EA2841095.pdf" at bounding box center [619, 266] width 274 height 22
copy span "[DATE]-[DATE] Personal Earthquake Policy EA2841095.pdf"
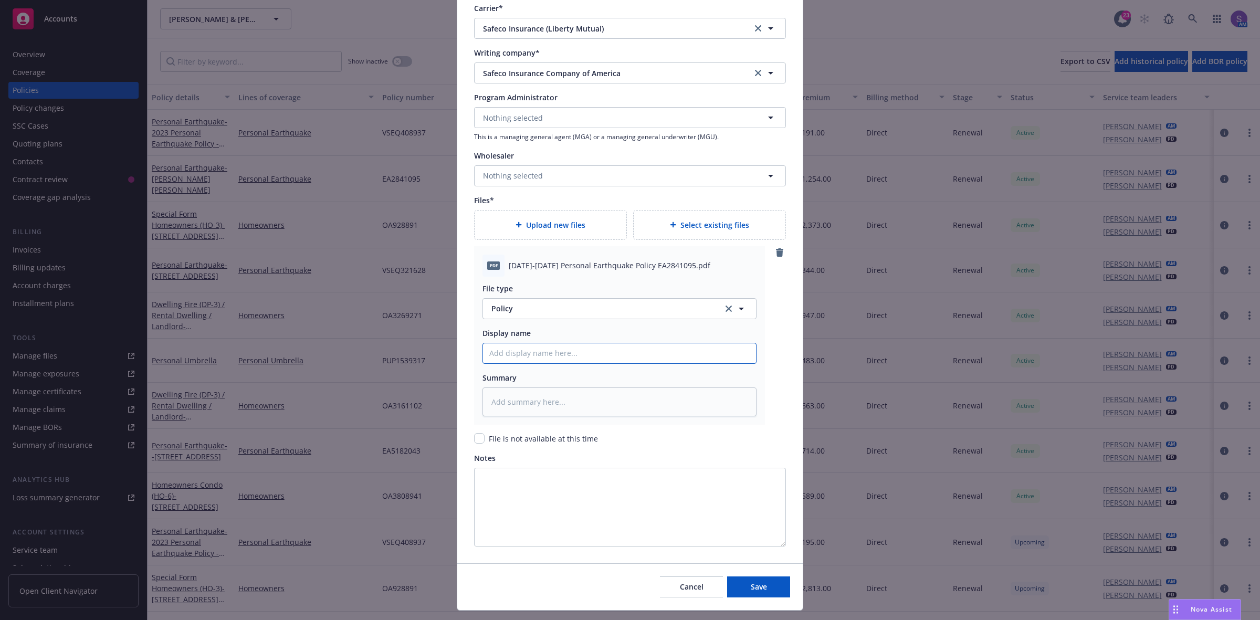
click at [522, 355] on input "Policy display name" at bounding box center [619, 353] width 273 height 20
paste input "[DATE]-[DATE] Personal Earthquake Policy EA2841095.pdf"
type textarea "x"
type input "[DATE]-[DATE] Personal Earthquake Policy EA2841095.pdf"
type textarea "x"
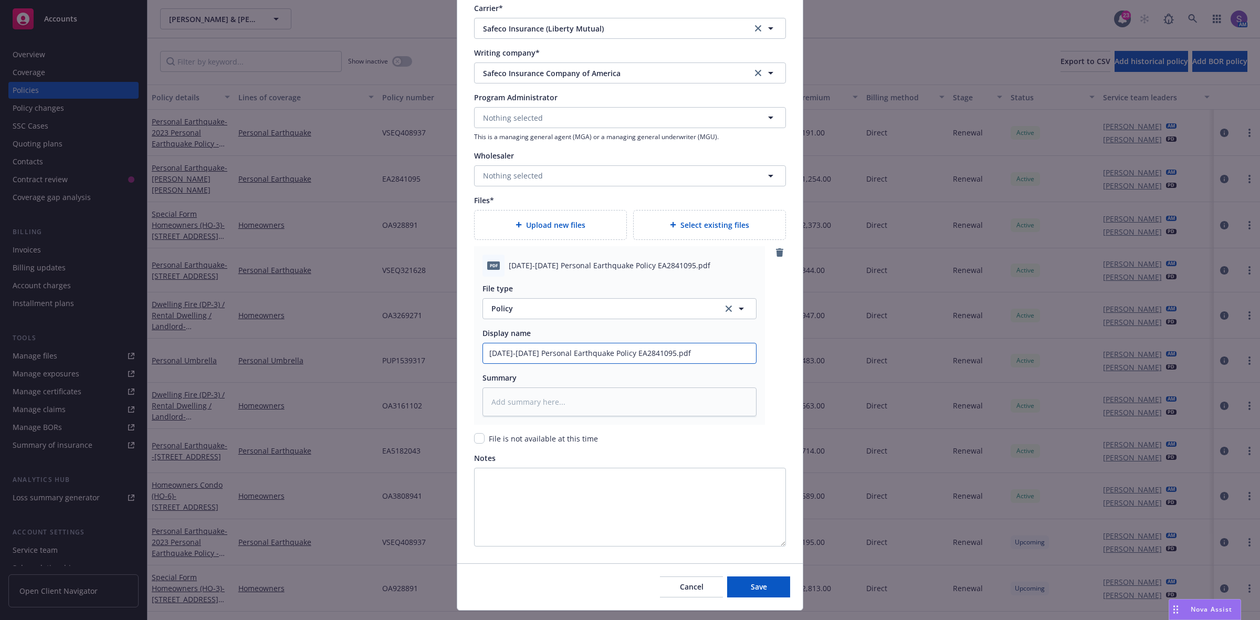
type input "[DATE]-[DATE] Personal Earthquake Policy EA2841095.pd"
type textarea "x"
type input "[DATE]-[DATE] Personal Earthquake Policy EA2841095.p"
type textarea "x"
type input "[DATE]-[DATE] Personal Earthquake Policy EA2841095."
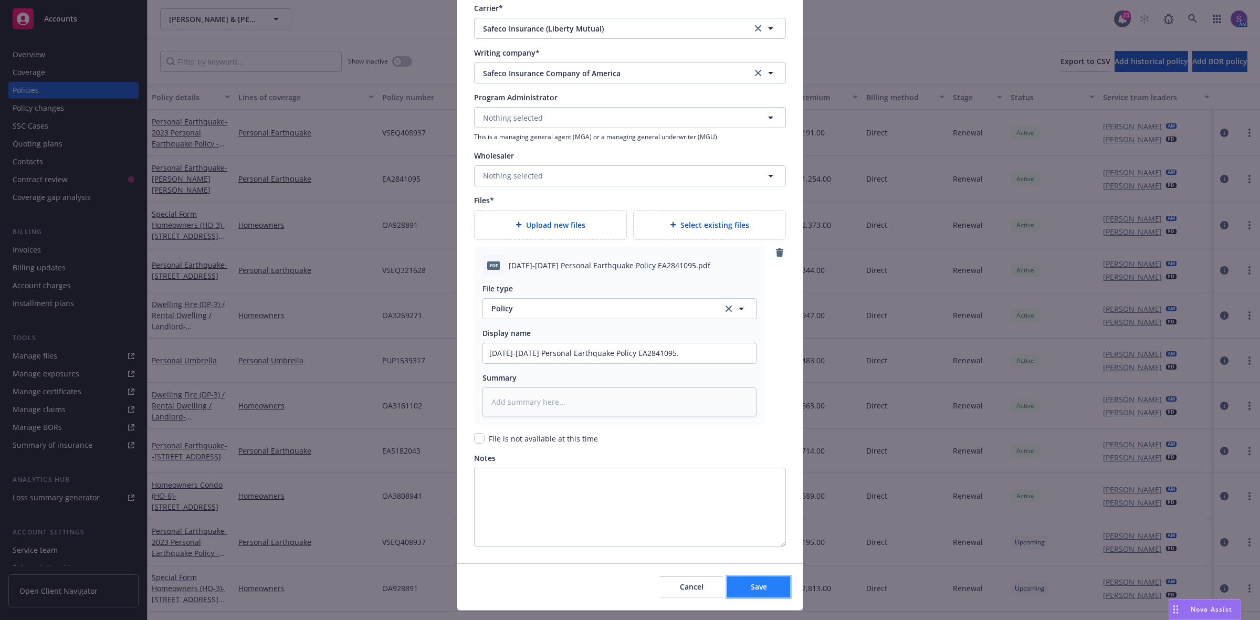
click at [753, 591] on span "Save" at bounding box center [759, 587] width 16 height 10
type textarea "x"
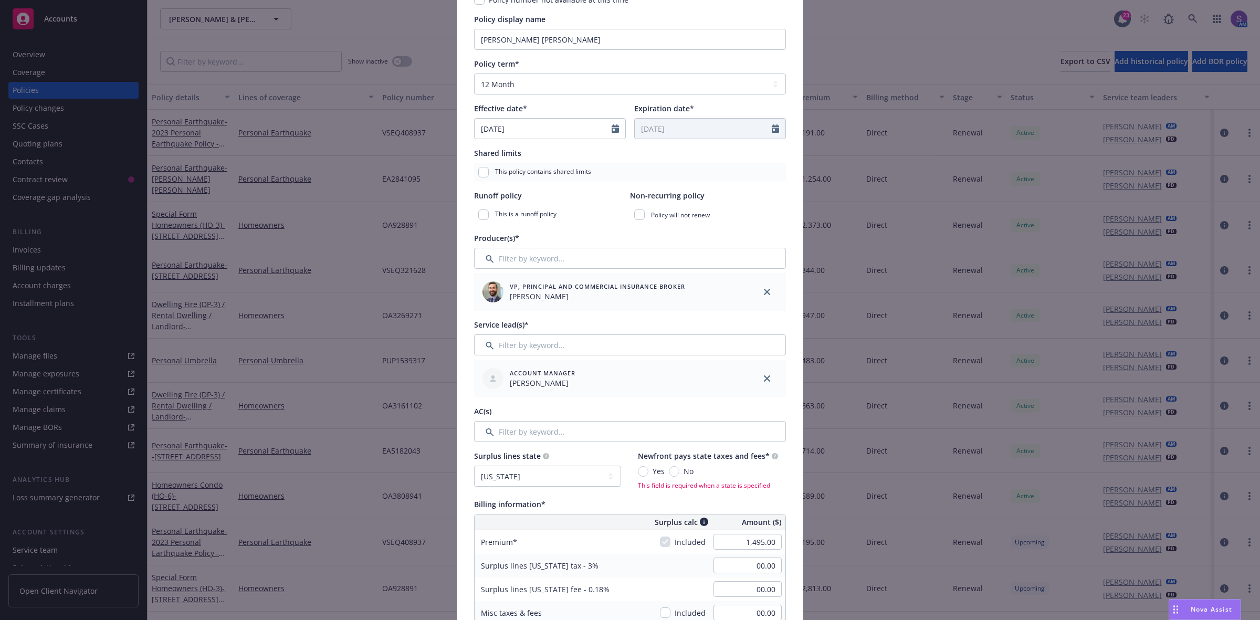
scroll to position [134, 0]
click at [670, 475] on input "No" at bounding box center [674, 473] width 10 height 10
radio input "true"
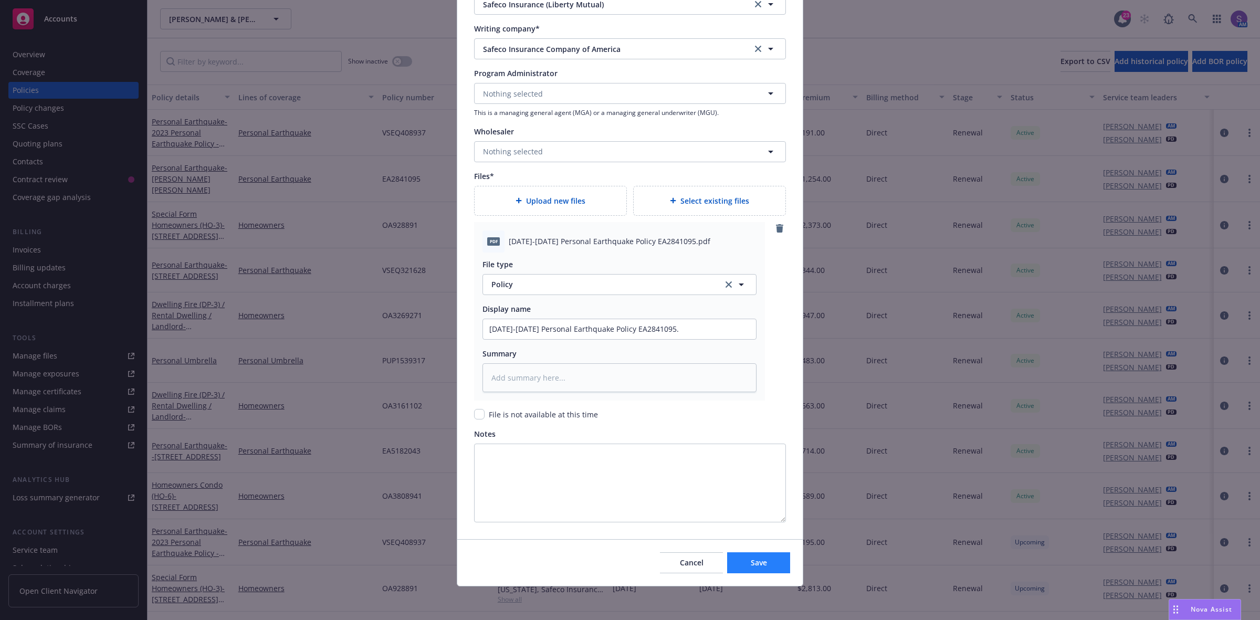
scroll to position [1009, 0]
click at [751, 558] on span "Save" at bounding box center [759, 562] width 16 height 10
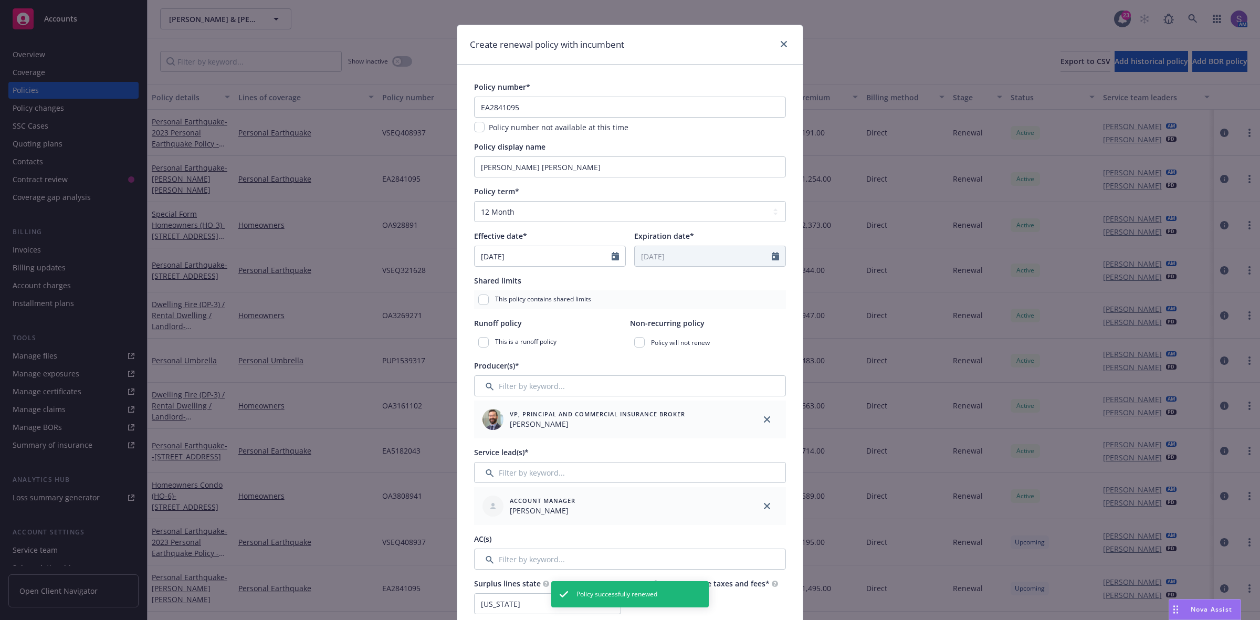
scroll to position [0, 0]
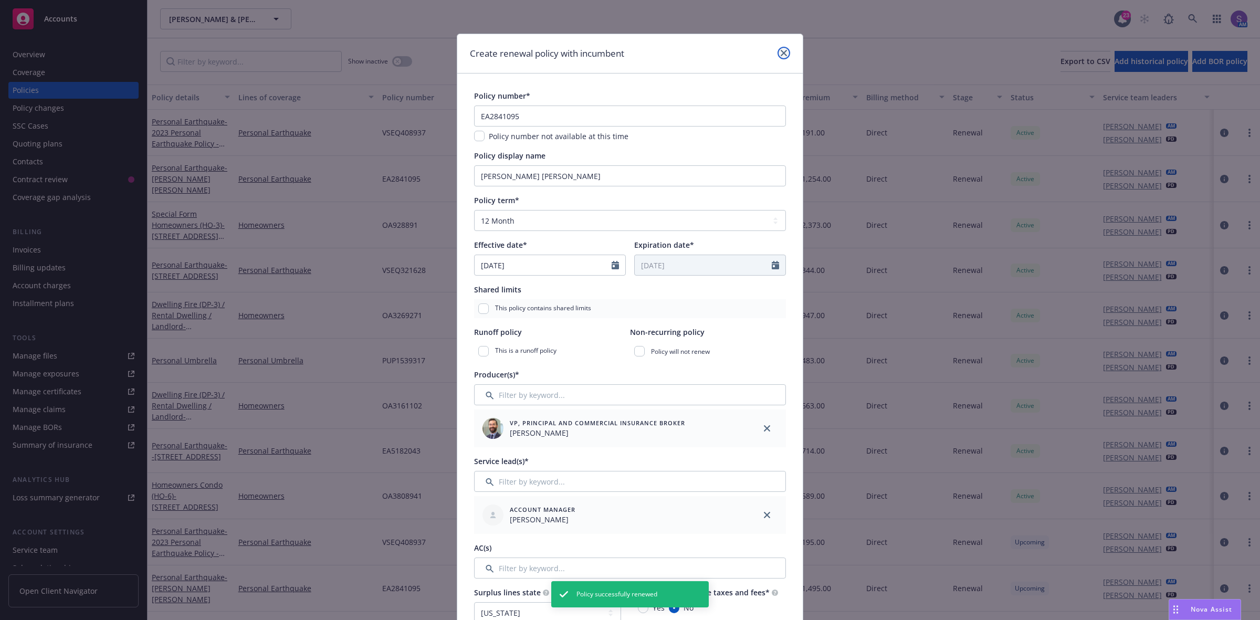
click at [781, 51] on icon "close" at bounding box center [784, 53] width 6 height 6
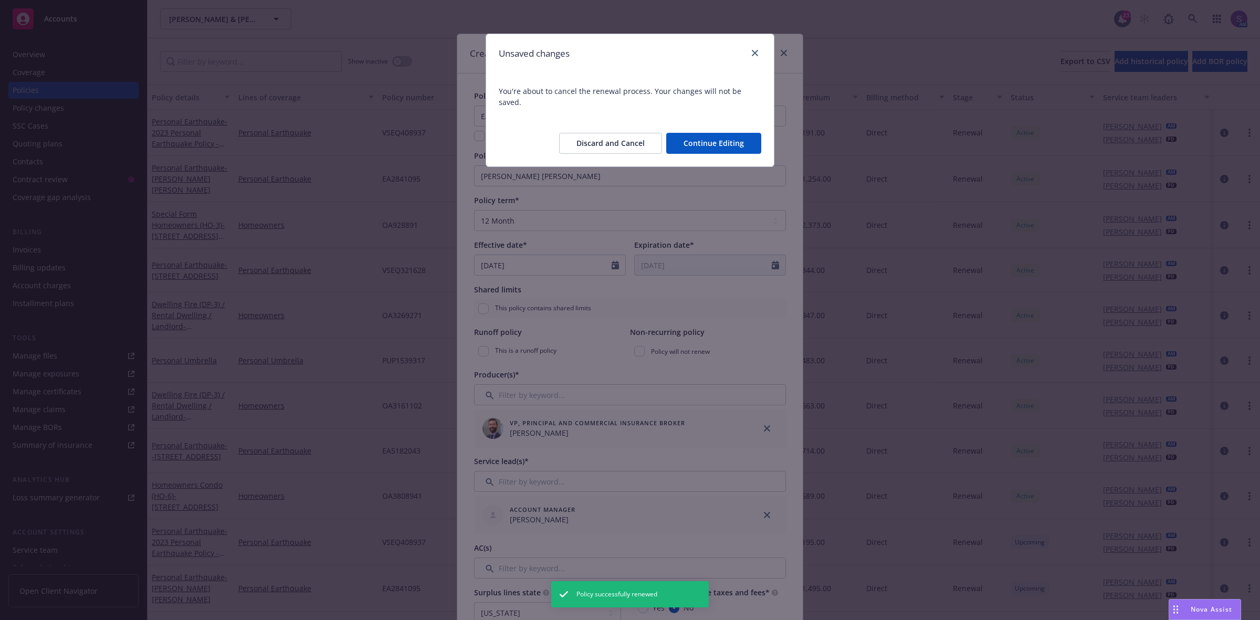
type textarea "x"
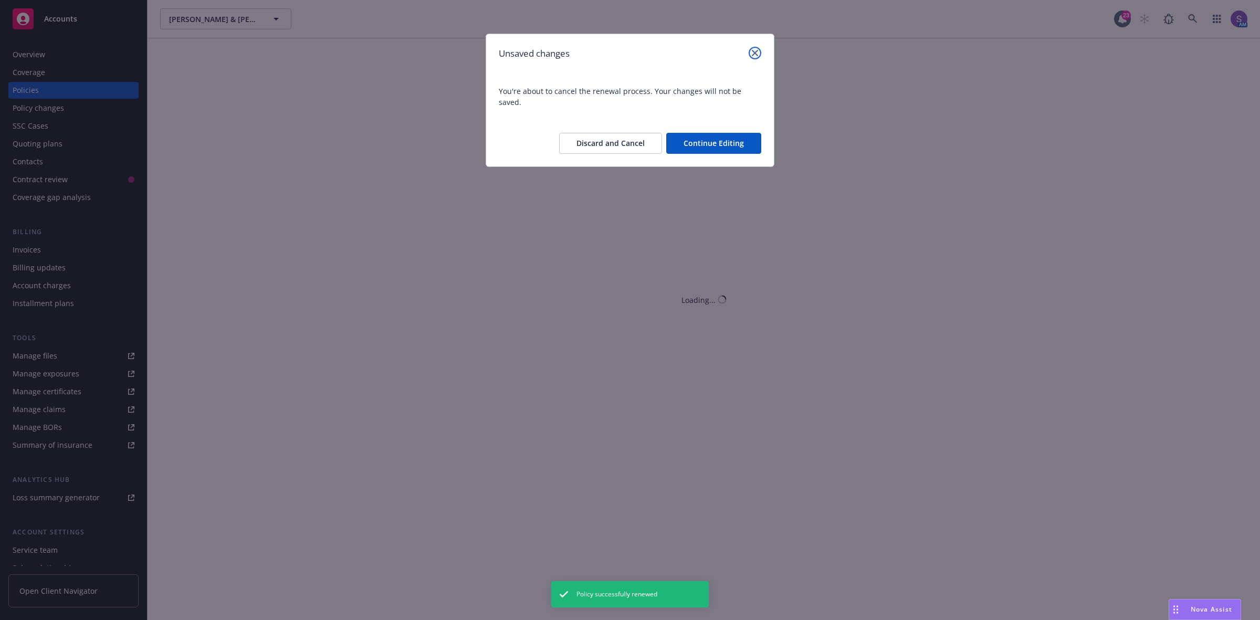
click at [752, 54] on icon "close" at bounding box center [755, 53] width 6 height 6
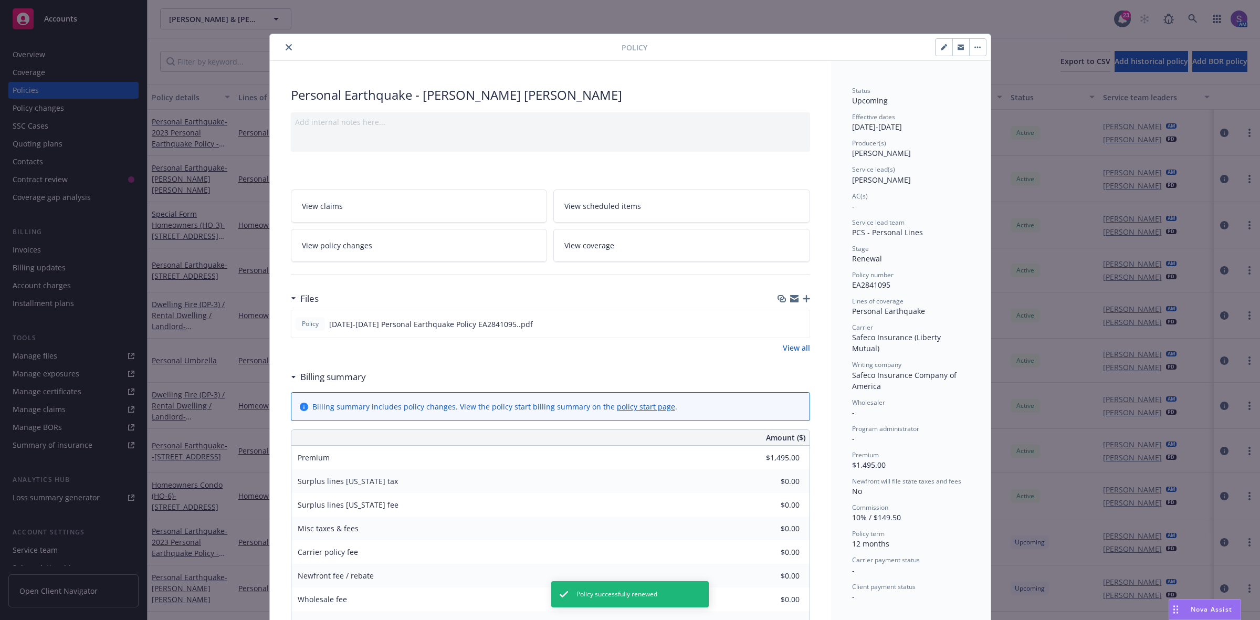
click at [286, 48] on icon "close" at bounding box center [289, 47] width 6 height 6
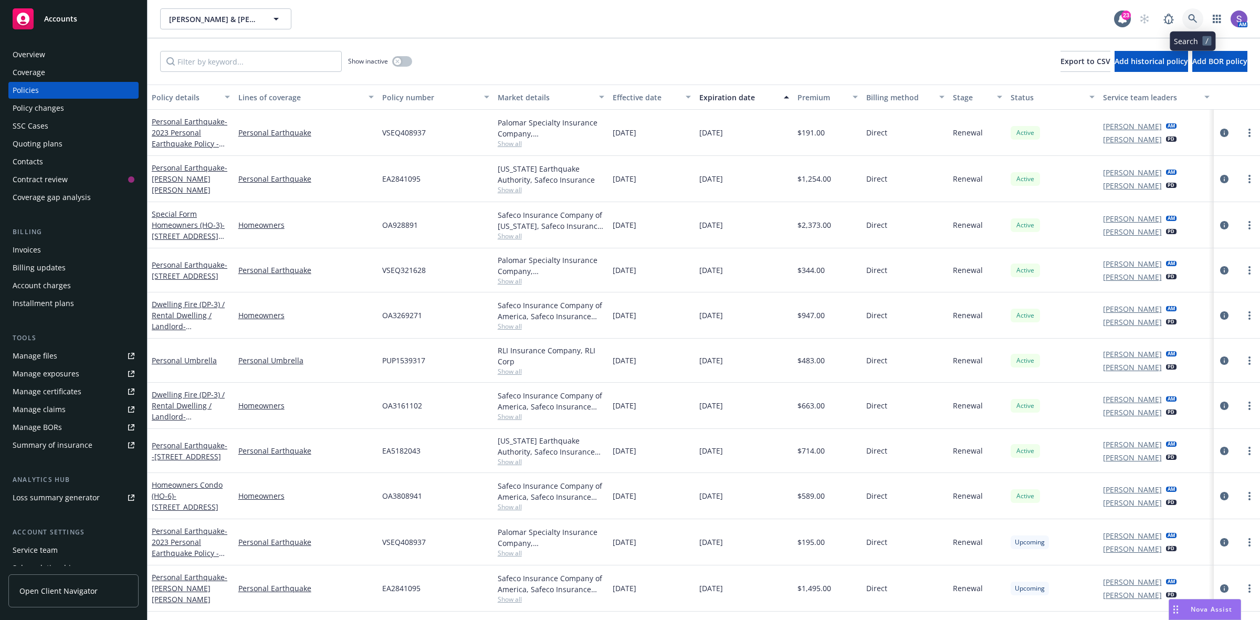
click at [1189, 24] on link at bounding box center [1192, 18] width 21 height 21
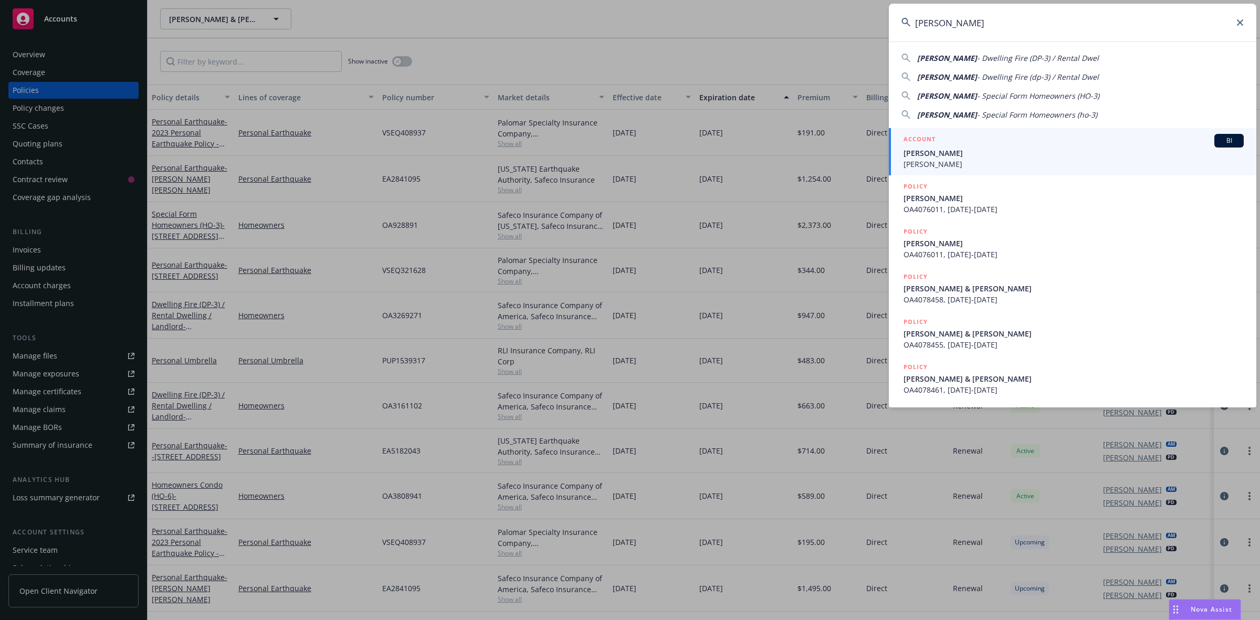
type input "[PERSON_NAME]"
click at [935, 155] on span "[PERSON_NAME]" at bounding box center [1073, 152] width 340 height 11
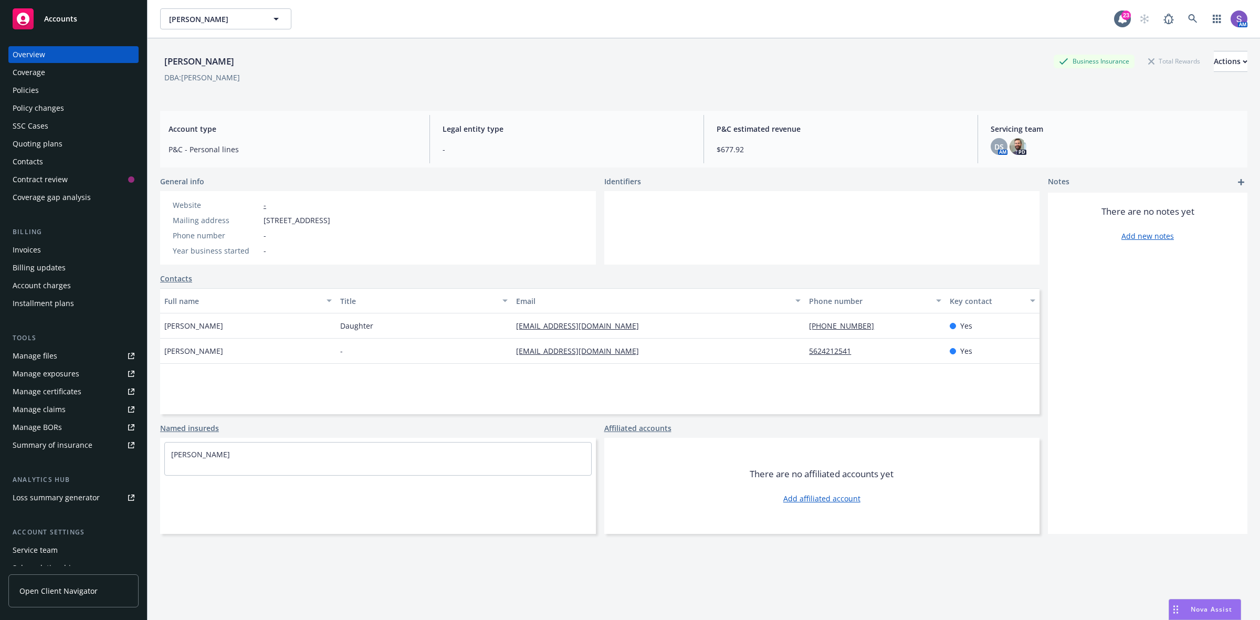
click at [24, 92] on div "Policies" at bounding box center [26, 90] width 26 height 17
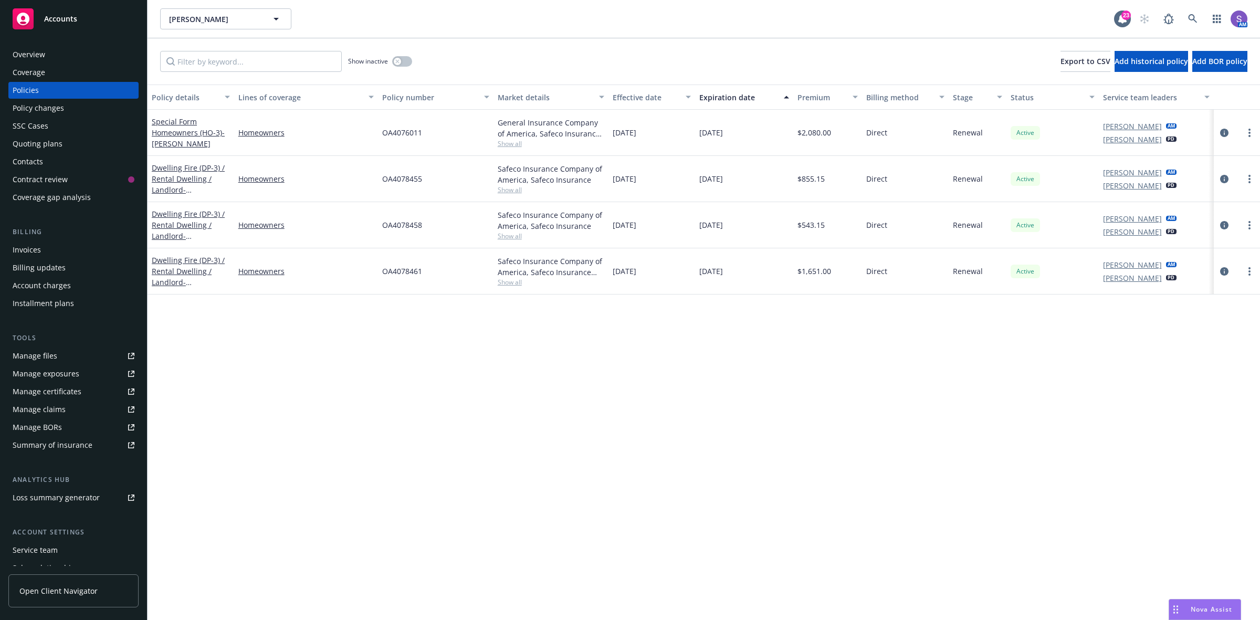
click at [400, 136] on span "OA4076011" at bounding box center [402, 132] width 40 height 11
copy span "OA4076011"
click at [472, 148] on div "OA4076011" at bounding box center [435, 133] width 115 height 46
drag, startPoint x: 449, startPoint y: 138, endPoint x: 384, endPoint y: 138, distance: 65.1
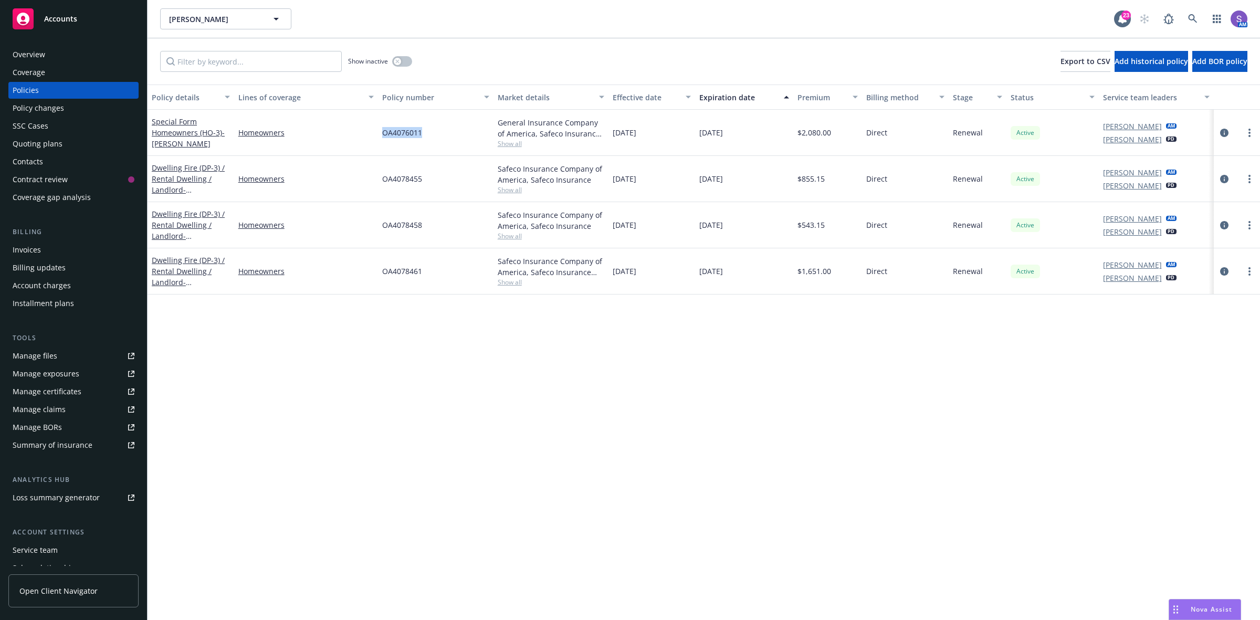
click at [384, 138] on div "OA4076011" at bounding box center [435, 133] width 115 height 46
copy span "OA4076011"
click at [415, 178] on span "OA4078455" at bounding box center [402, 178] width 40 height 11
copy span "OA4078455"
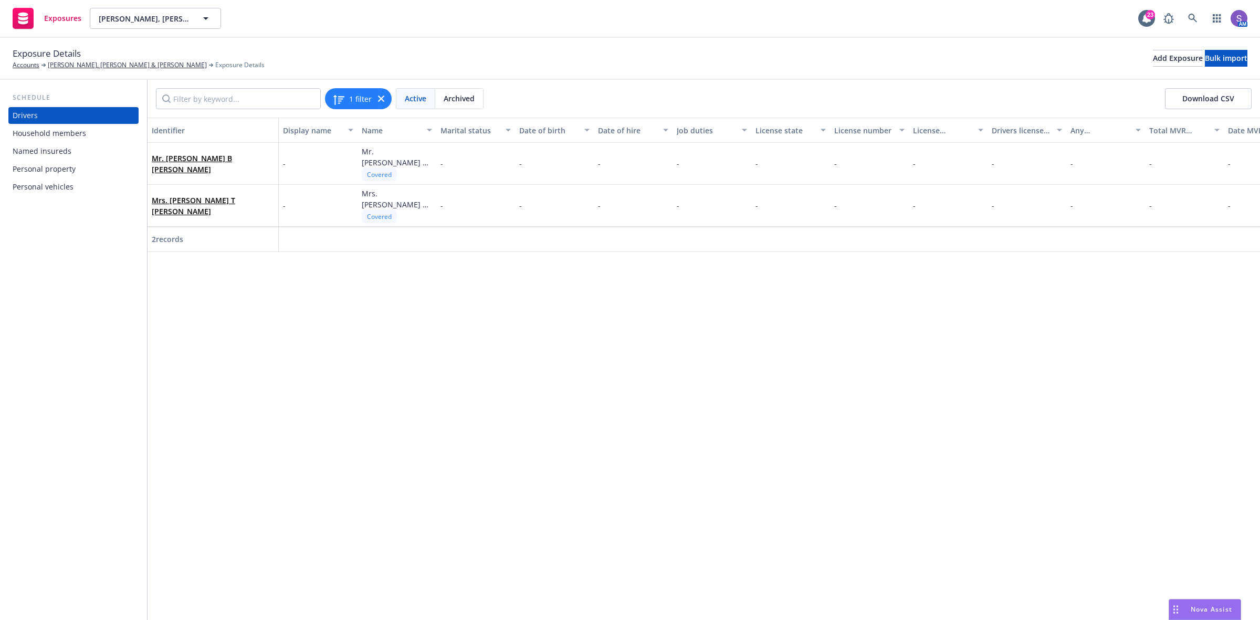
click at [175, 373] on div "Identifier Display name Name Marital status Date of birth Date of hire Job duti…" at bounding box center [703, 369] width 1112 height 502
click at [50, 188] on div "Personal vehicles" at bounding box center [43, 186] width 61 height 17
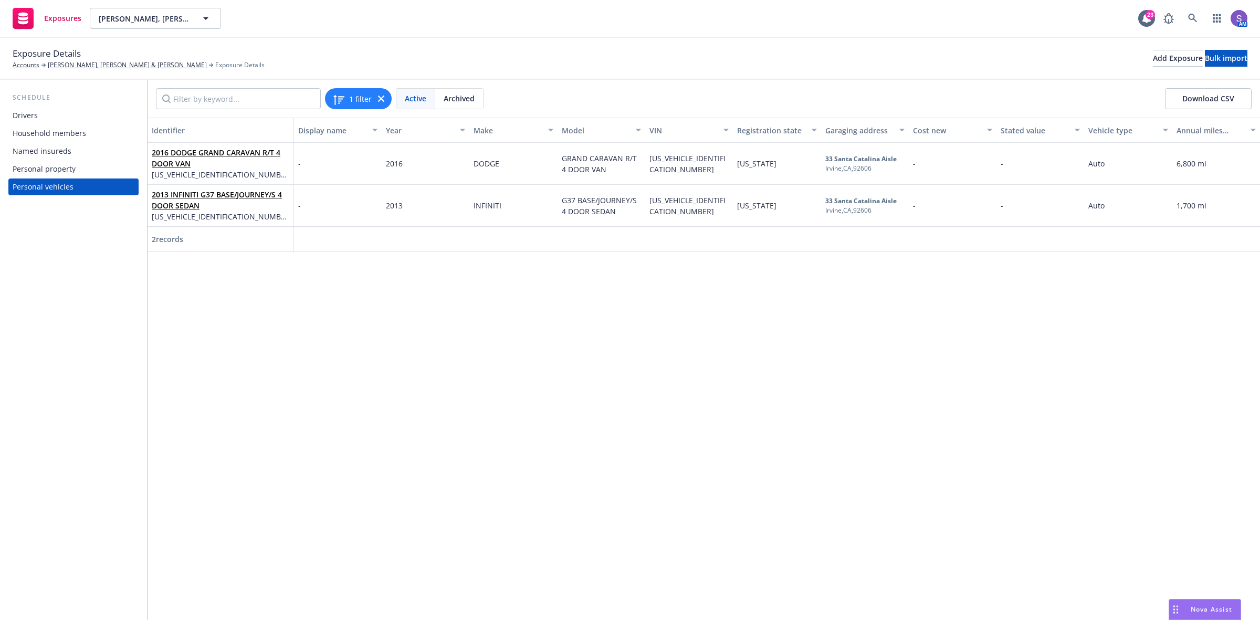
click at [248, 355] on div "Identifier Display name Year Make Model VIN Registration state Garaging address…" at bounding box center [703, 369] width 1112 height 502
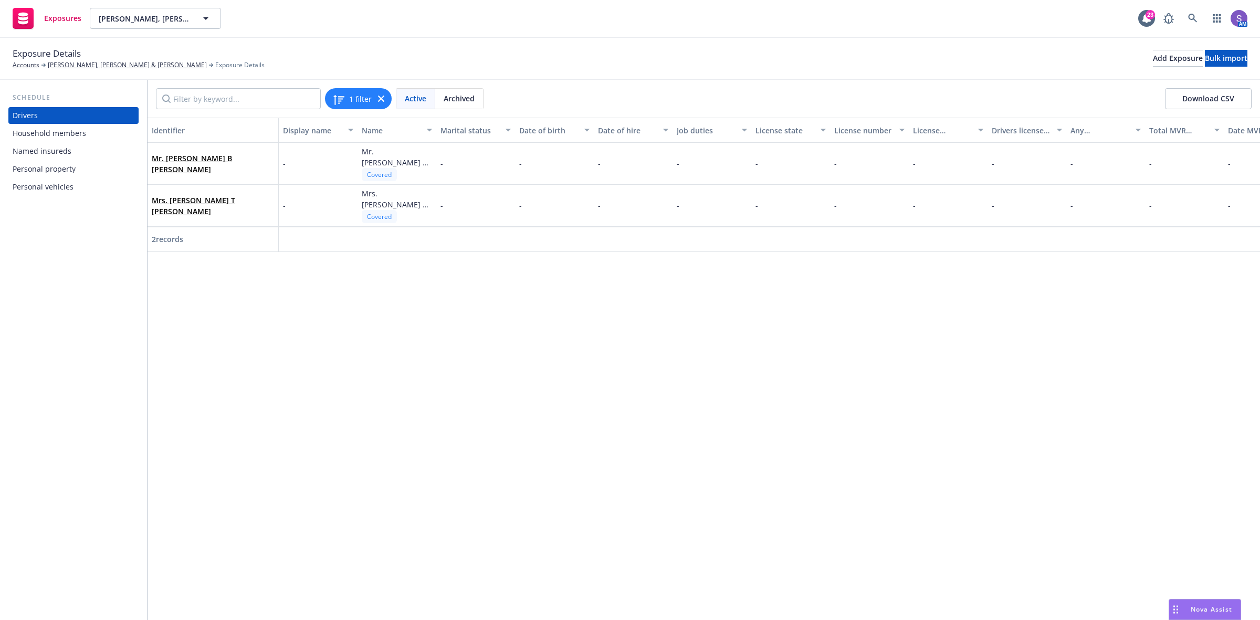
click at [266, 385] on div "Identifier Display name Name Marital status Date of birth Date of hire Job duti…" at bounding box center [703, 369] width 1112 height 502
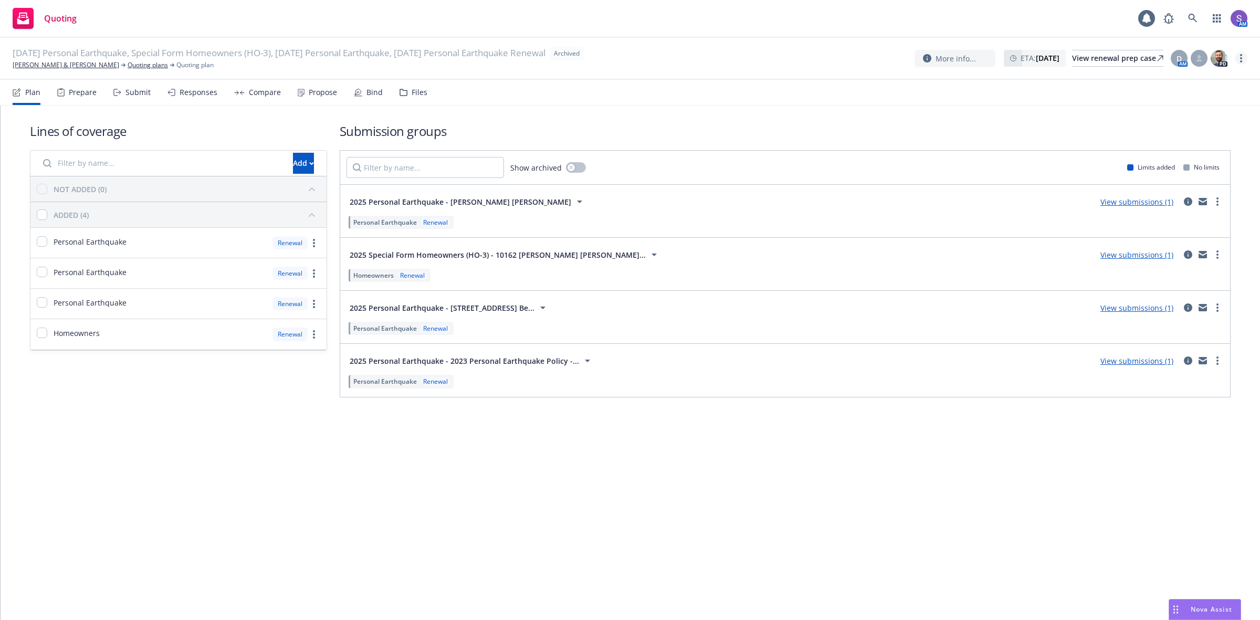
click at [1237, 61] on link "more" at bounding box center [1241, 58] width 13 height 13
